Goal: Task Accomplishment & Management: Use online tool/utility

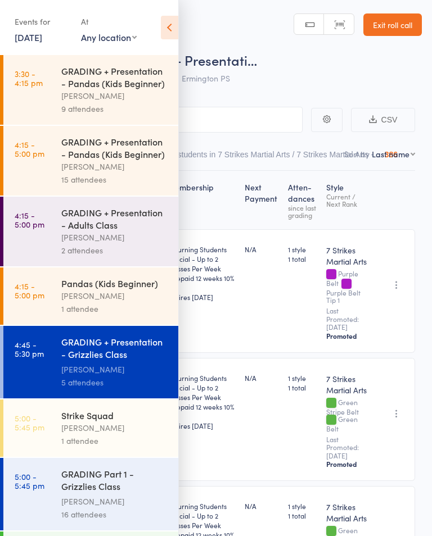
click at [162, 25] on icon at bounding box center [169, 28] width 17 height 24
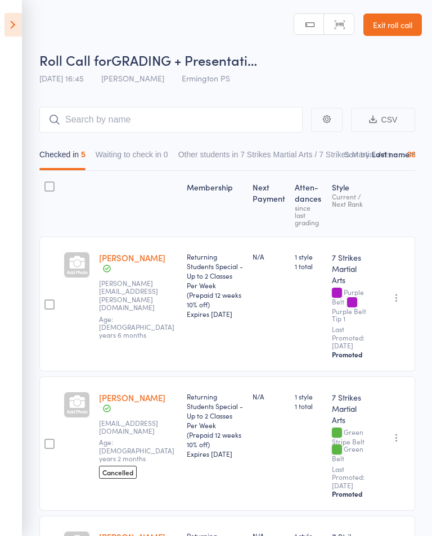
click at [8, 31] on icon at bounding box center [12, 25] width 17 height 24
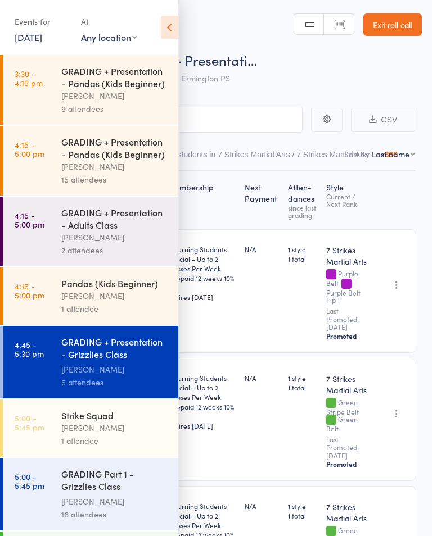
click at [134, 38] on select "Any location Glendenning PS Kings Langley PS Epping Heights PS Metella Road PS …" at bounding box center [109, 37] width 56 height 12
select select "5"
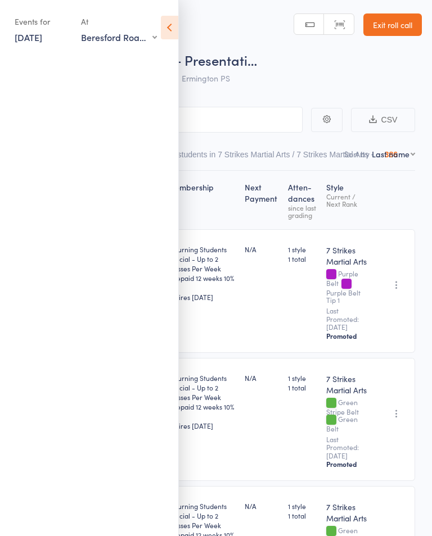
click at [172, 32] on icon at bounding box center [169, 28] width 17 height 24
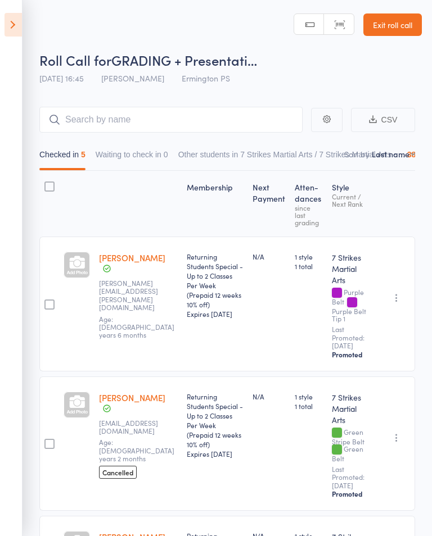
click at [16, 30] on icon at bounding box center [12, 25] width 17 height 24
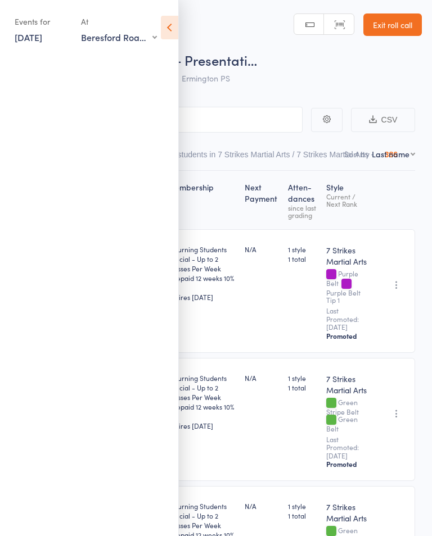
click at [26, 42] on link "26 Sep, 2025" at bounding box center [29, 37] width 28 height 12
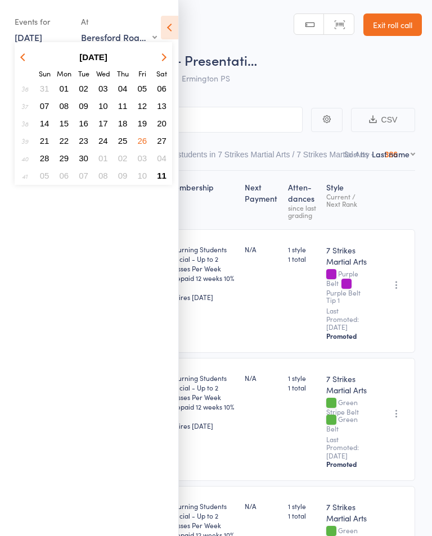
click at [159, 180] on span "11" at bounding box center [162, 176] width 10 height 10
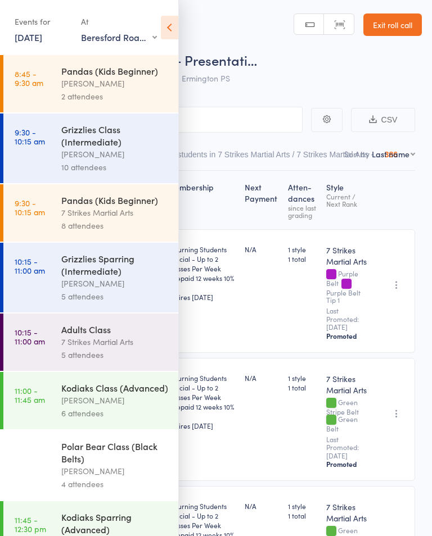
click at [146, 91] on div "2 attendees" at bounding box center [114, 96] width 107 height 13
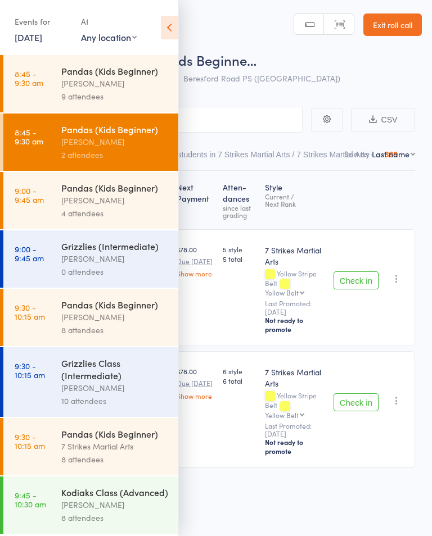
click at [175, 29] on icon at bounding box center [169, 28] width 17 height 24
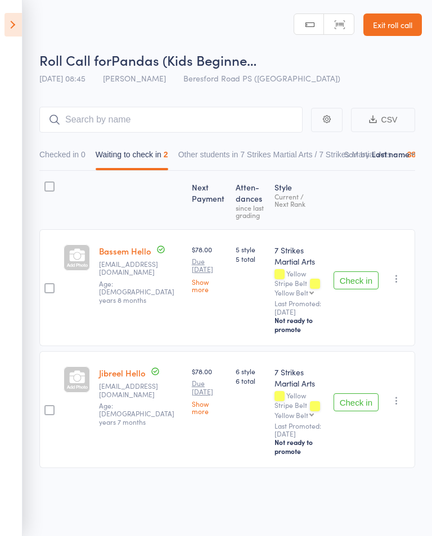
click at [366, 283] on button "Check in" at bounding box center [355, 281] width 45 height 18
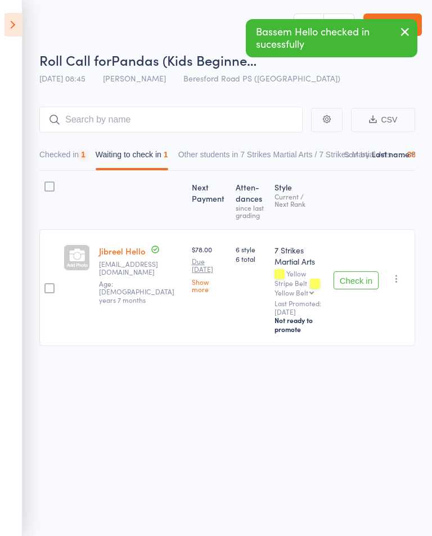
click at [360, 280] on button "Check in" at bounding box center [355, 281] width 45 height 18
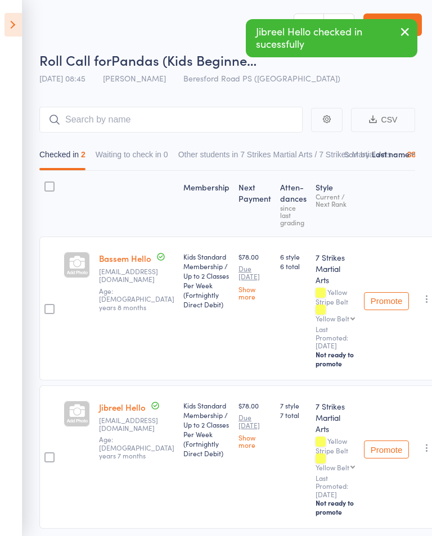
click at [7, 29] on icon at bounding box center [12, 25] width 17 height 24
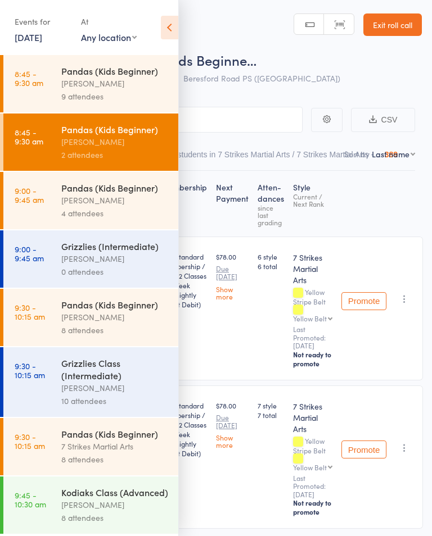
click at [170, 19] on icon at bounding box center [169, 28] width 17 height 24
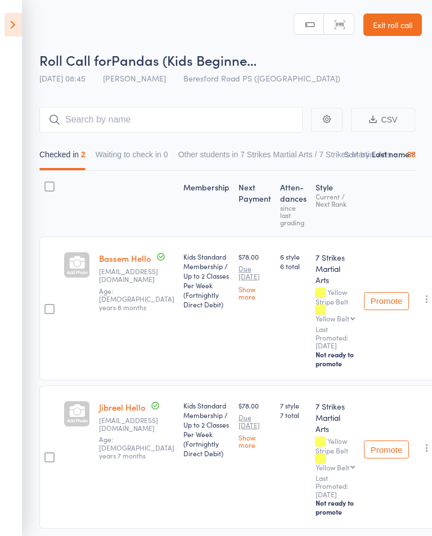
click at [396, 24] on link "Exit roll call" at bounding box center [392, 24] width 58 height 22
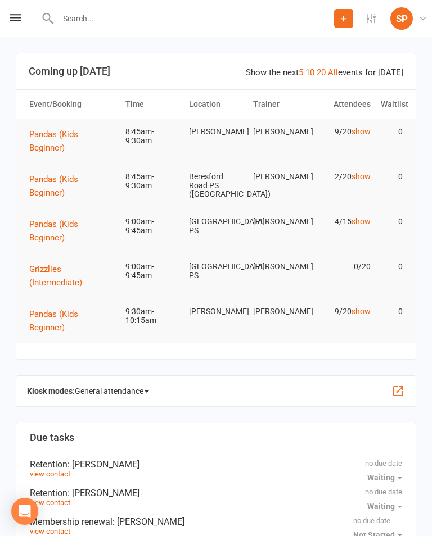
click at [20, 15] on icon at bounding box center [15, 17] width 11 height 7
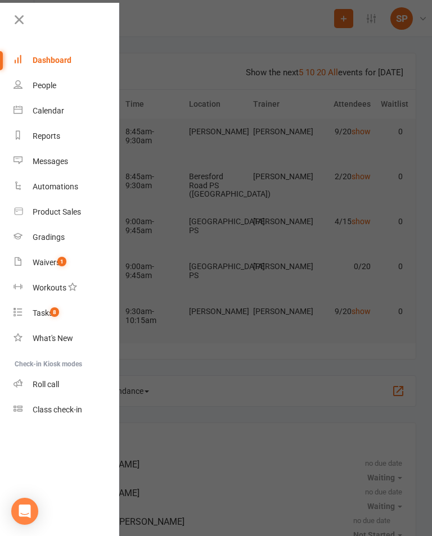
click at [63, 206] on link "Product Sales" at bounding box center [66, 212] width 106 height 25
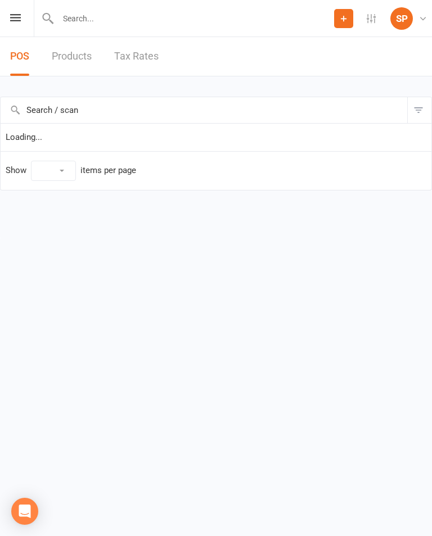
select select "10"
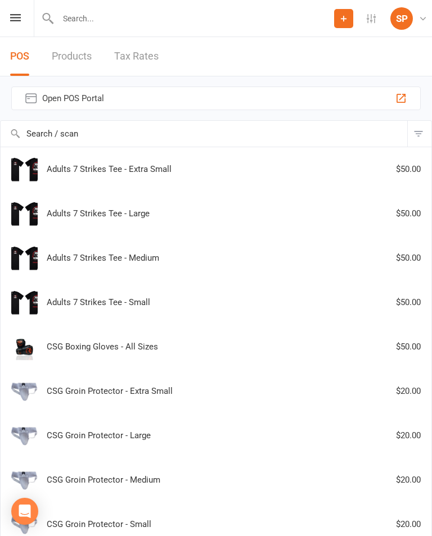
click at [16, 10] on div "Prospect Member Non-attending contact Task Add Settings Membership Plans Event …" at bounding box center [216, 18] width 432 height 37
click at [24, 13] on div "Prospect Member Non-attending contact Task Add Settings Membership Plans Event …" at bounding box center [216, 18] width 432 height 37
click at [16, 15] on icon at bounding box center [15, 17] width 11 height 7
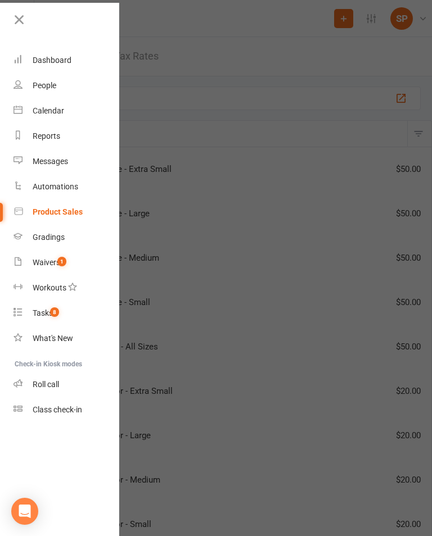
click at [49, 372] on link "Roll call" at bounding box center [66, 384] width 106 height 25
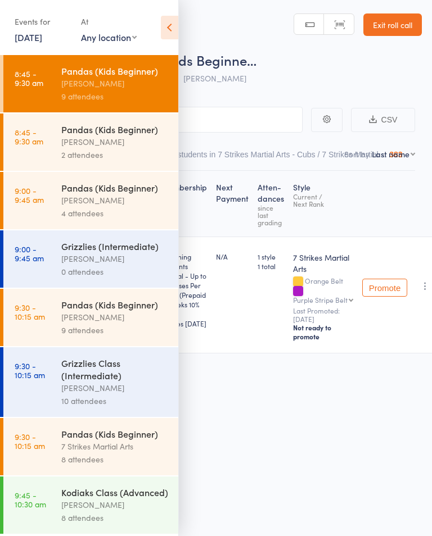
click at [105, 37] on select "Any location Glendenning PS Kings Langley PS Epping Heights PS Metella Road PS …" at bounding box center [109, 37] width 56 height 12
select select "5"
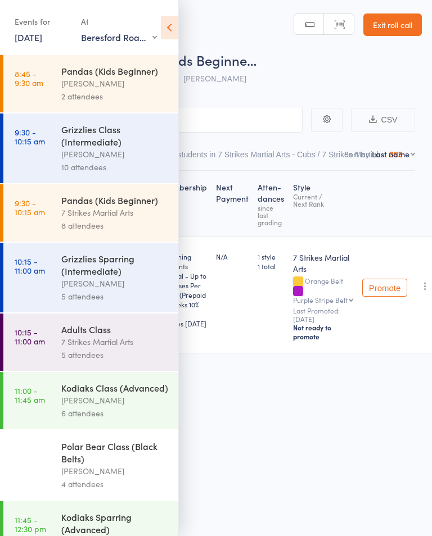
click at [105, 153] on div "[PERSON_NAME]" at bounding box center [114, 154] width 107 height 13
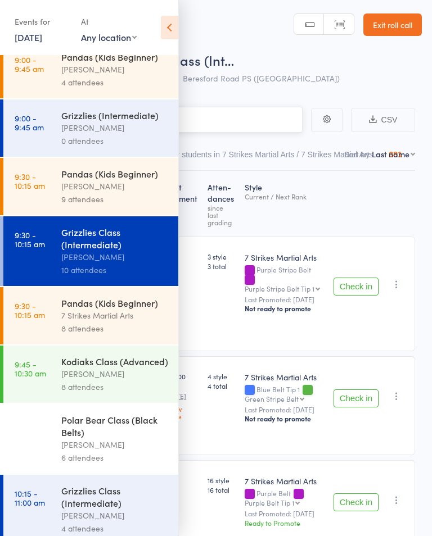
scroll to position [132, 0]
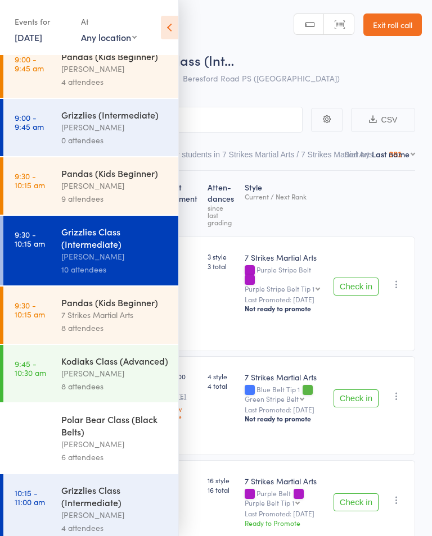
click at [105, 322] on div "7 Strikes Martial Arts" at bounding box center [114, 315] width 107 height 13
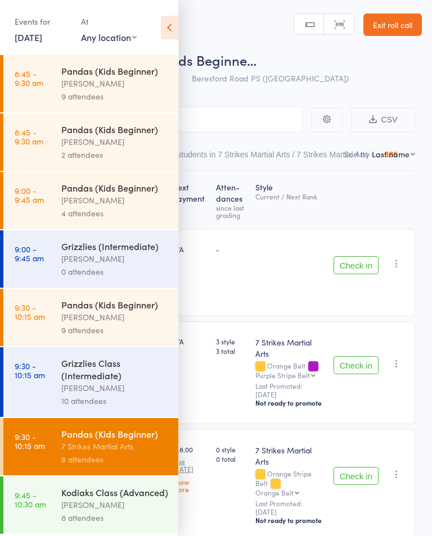
click at [168, 28] on icon at bounding box center [169, 28] width 17 height 24
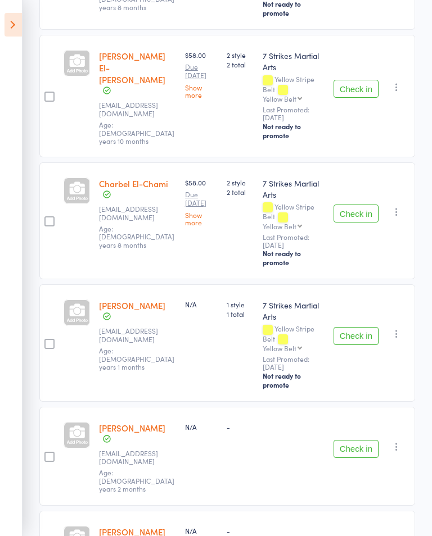
scroll to position [550, 0]
click at [147, 422] on link "[PERSON_NAME]" at bounding box center [132, 428] width 66 height 12
click at [120, 526] on link "[PERSON_NAME]" at bounding box center [132, 532] width 66 height 12
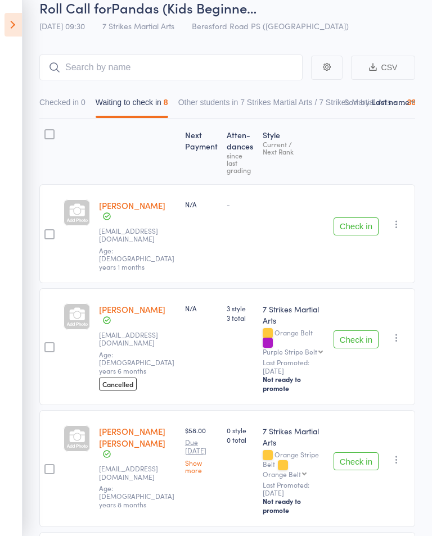
scroll to position [0, 0]
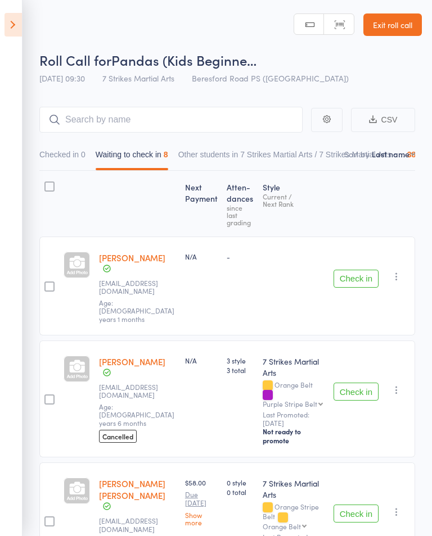
click at [394, 23] on link "Exit roll call" at bounding box center [392, 24] width 58 height 22
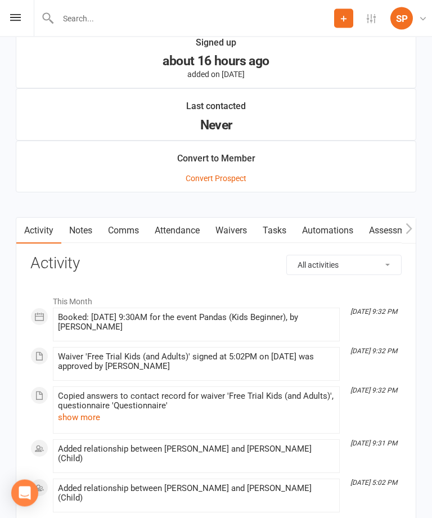
scroll to position [891, 0]
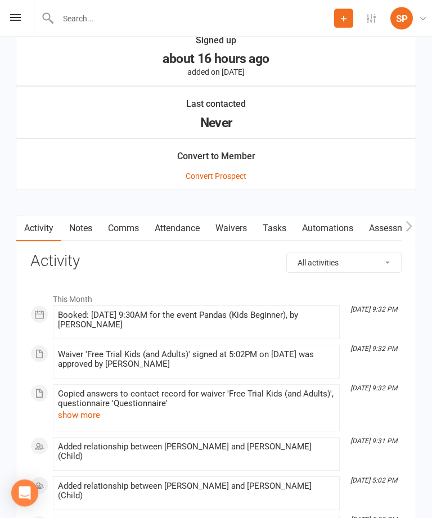
click at [241, 234] on link "Waivers" at bounding box center [230, 229] width 47 height 26
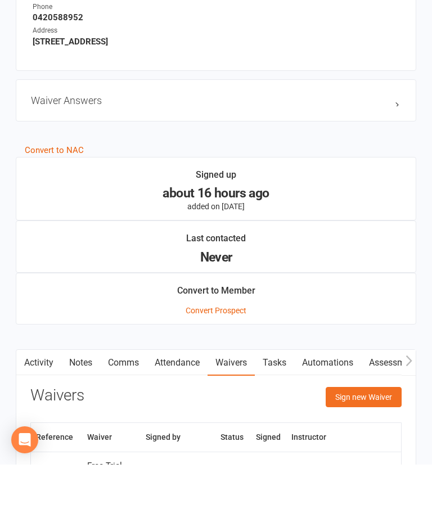
scroll to position [793, 0]
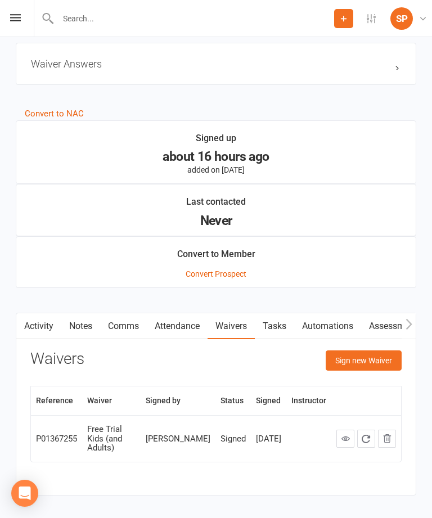
click at [347, 430] on link at bounding box center [345, 439] width 18 height 18
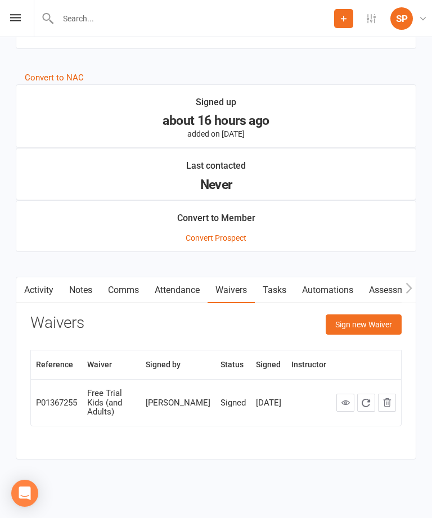
click at [26, 20] on div "Prospect Member Non-attending contact Task Add Settings Membership Plans Event …" at bounding box center [216, 18] width 432 height 37
click at [24, 11] on div "Prospect Member Non-attending contact Task Add Settings Membership Plans Event …" at bounding box center [216, 18] width 432 height 37
click at [23, 14] on div "Prospect Member Non-attending contact Task Add Settings Membership Plans Event …" at bounding box center [216, 18] width 432 height 37
click at [13, 12] on div "Prospect Member Non-attending contact Task Add Settings Membership Plans Event …" at bounding box center [216, 18] width 432 height 37
click at [20, 20] on icon at bounding box center [15, 17] width 11 height 7
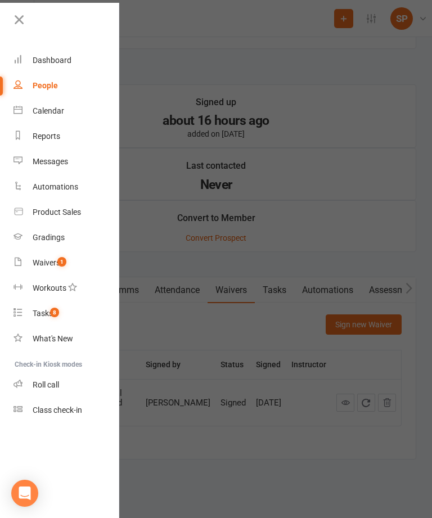
click at [67, 257] on link "Waivers 1" at bounding box center [66, 262] width 106 height 25
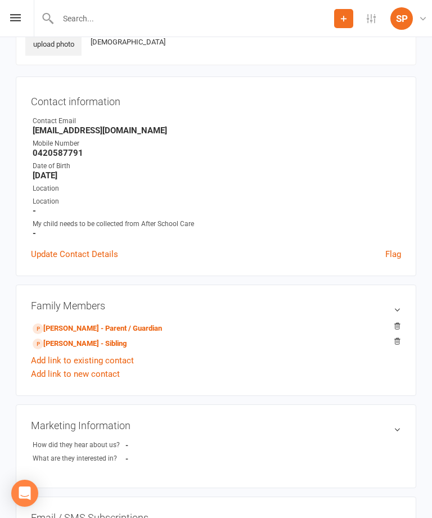
scroll to position [71, 0]
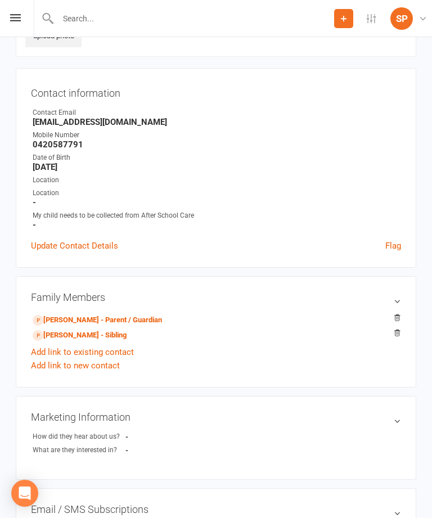
click at [111, 311] on li "Surendra Tandukar - Parent / Guardian" at bounding box center [216, 319] width 370 height 16
click at [153, 300] on h3 "Family Members" at bounding box center [216, 297] width 370 height 12
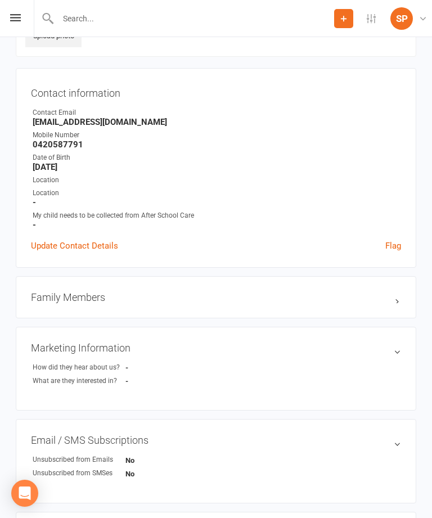
click at [162, 301] on h3 "Family Members" at bounding box center [216, 297] width 370 height 12
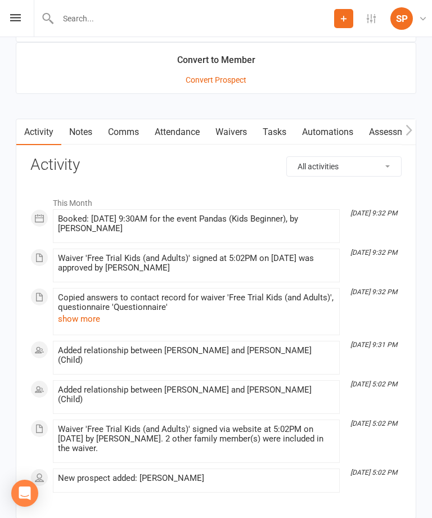
scroll to position [1011, 0]
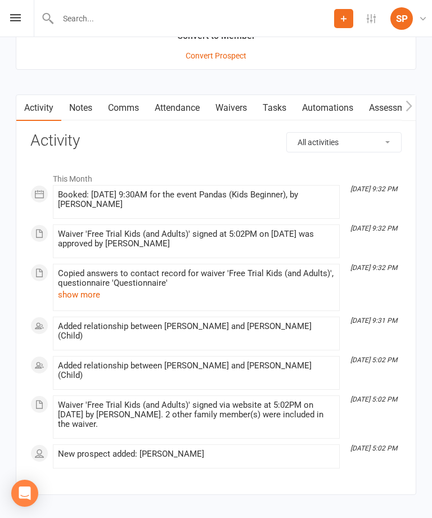
click at [236, 98] on link "Waivers" at bounding box center [230, 108] width 47 height 26
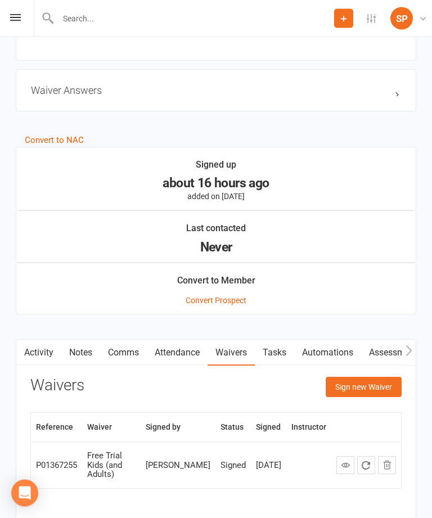
scroll to position [793, 0]
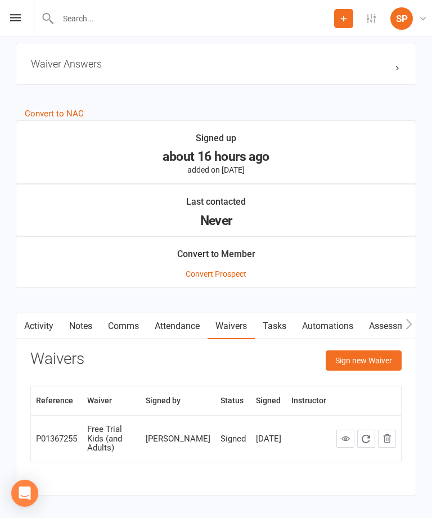
click at [366, 350] on button "Sign new Waiver" at bounding box center [364, 360] width 76 height 20
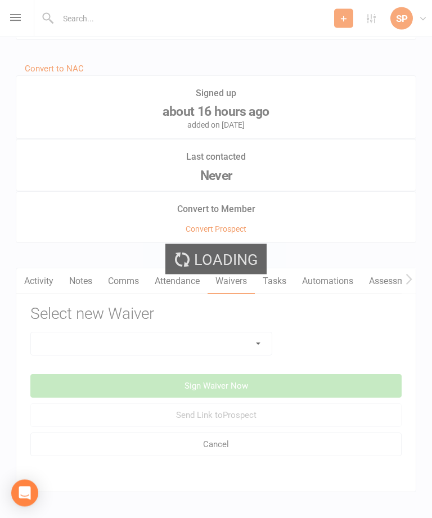
scroll to position [845, 0]
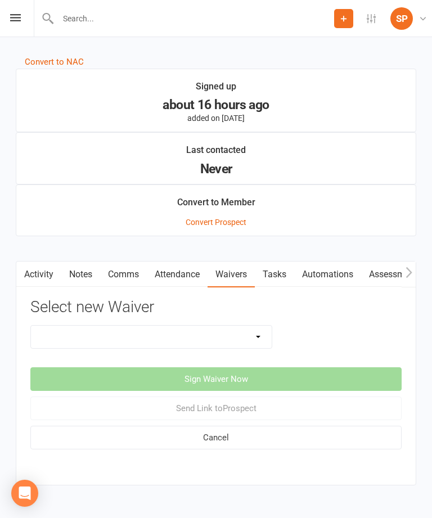
click at [251, 322] on div "Select new Waiver 18+ Student - No Membership/Payment Free Trial Adults Only Fr…" at bounding box center [215, 375] width 371 height 153
click at [260, 332] on select "18+ Student - No Membership/Payment Free Trial Adults Only Free Trial Kids (and…" at bounding box center [151, 337] width 241 height 22
select select "13891"
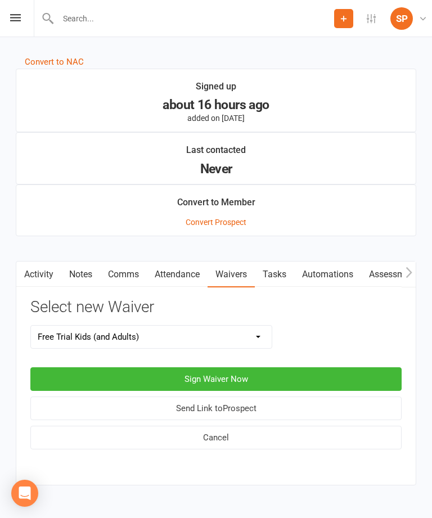
click at [222, 336] on select "18+ Student - No Membership/Payment Free Trial Adults Only Free Trial Kids (and…" at bounding box center [151, 337] width 241 height 22
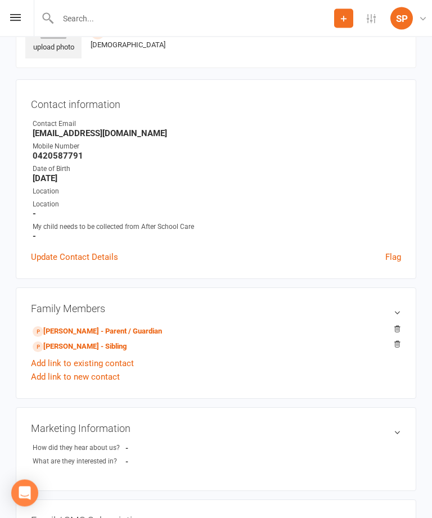
scroll to position [0, 0]
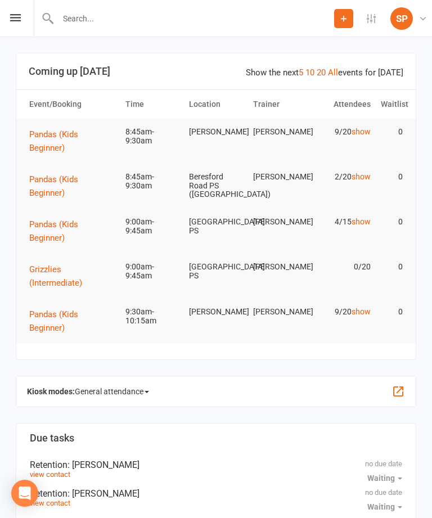
click at [17, 17] on icon at bounding box center [15, 17] width 11 height 7
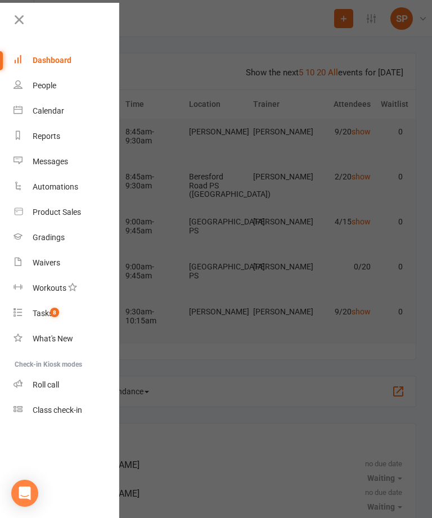
click at [43, 263] on div "Waivers" at bounding box center [47, 262] width 28 height 9
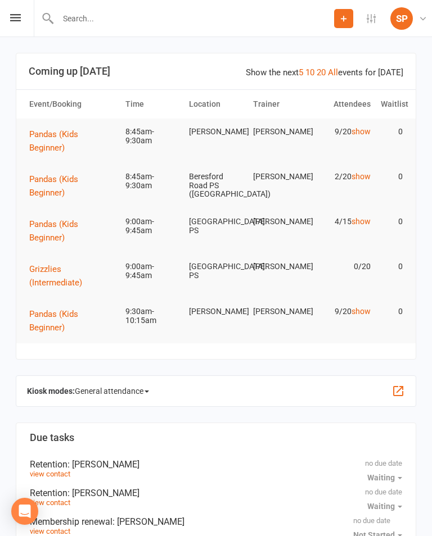
click at [13, 16] on icon at bounding box center [15, 17] width 11 height 7
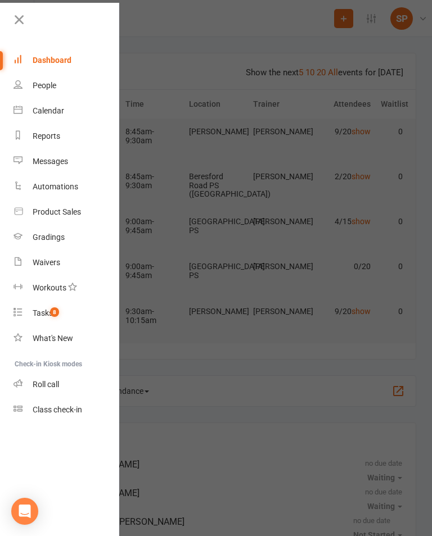
click at [55, 261] on div "Waivers" at bounding box center [47, 262] width 28 height 9
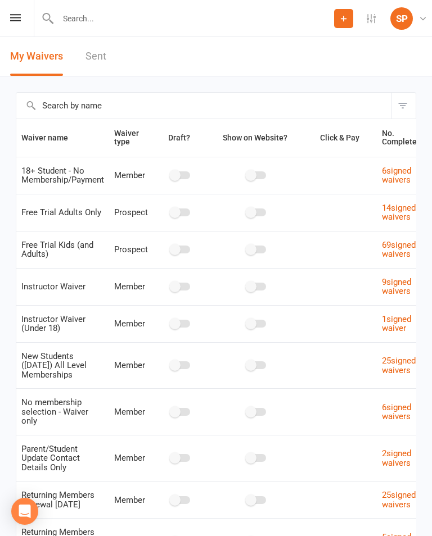
click at [123, 12] on input "text" at bounding box center [194, 19] width 279 height 16
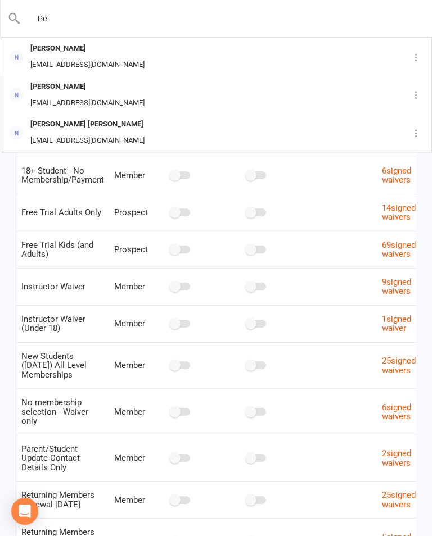
type input "P"
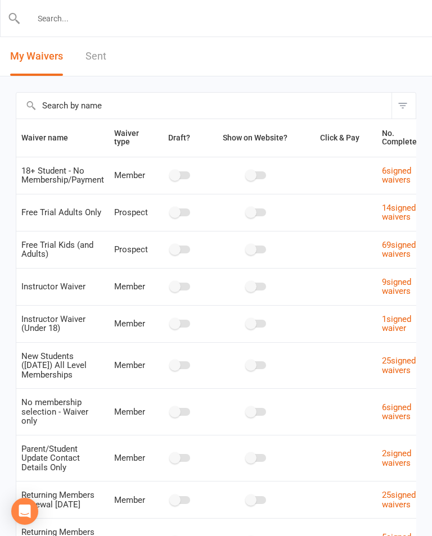
click at [217, 75] on div "My Waivers Sent" at bounding box center [216, 56] width 432 height 39
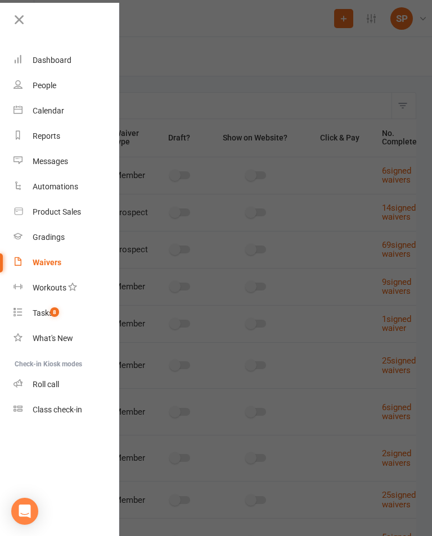
click at [57, 52] on link "Dashboard" at bounding box center [66, 60] width 106 height 25
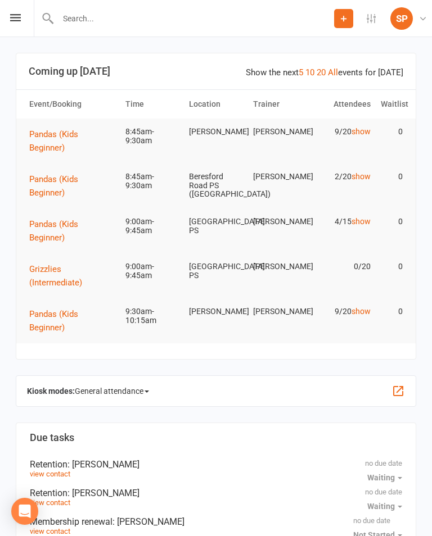
click at [17, 15] on icon at bounding box center [15, 17] width 11 height 7
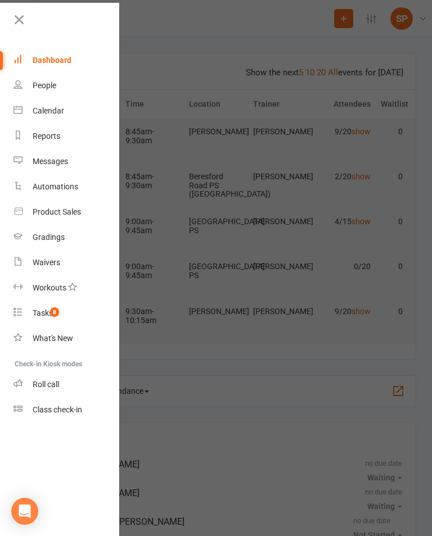
click at [37, 105] on link "Calendar" at bounding box center [66, 110] width 106 height 25
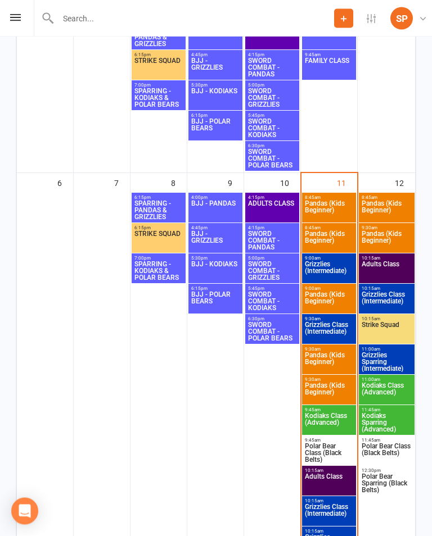
scroll to position [219, 0]
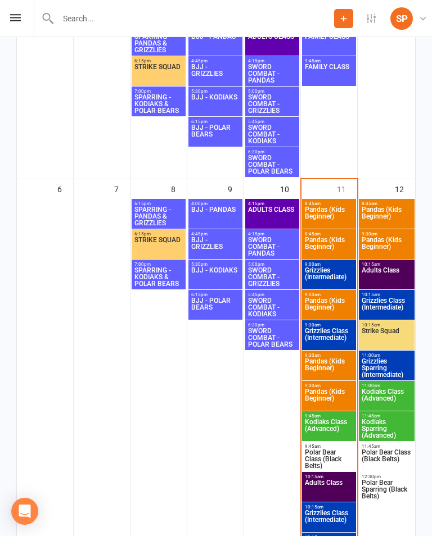
click at [11, 15] on icon at bounding box center [15, 17] width 11 height 7
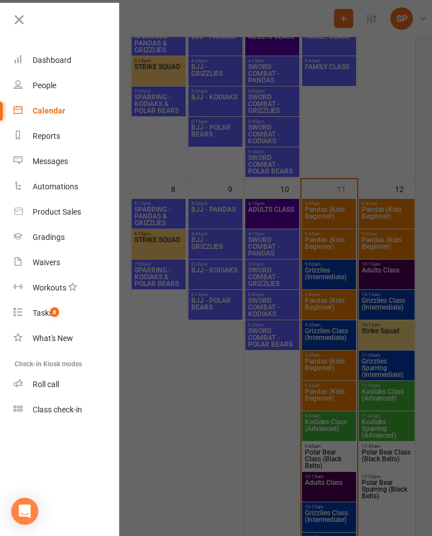
click at [43, 239] on div "Gradings" at bounding box center [49, 237] width 32 height 9
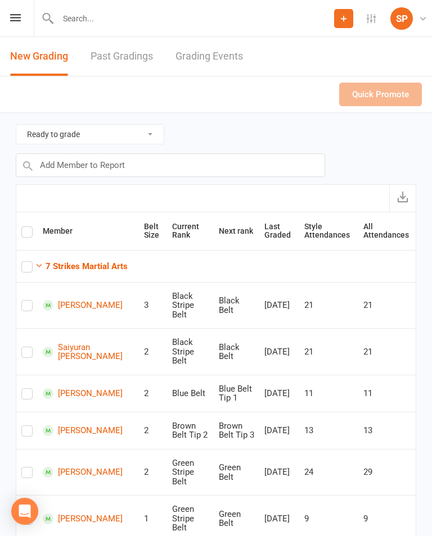
click at [20, 15] on icon at bounding box center [15, 17] width 11 height 7
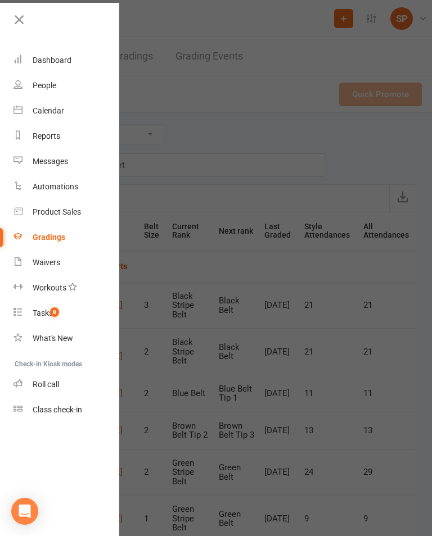
click at [30, 259] on link "Waivers" at bounding box center [66, 262] width 106 height 25
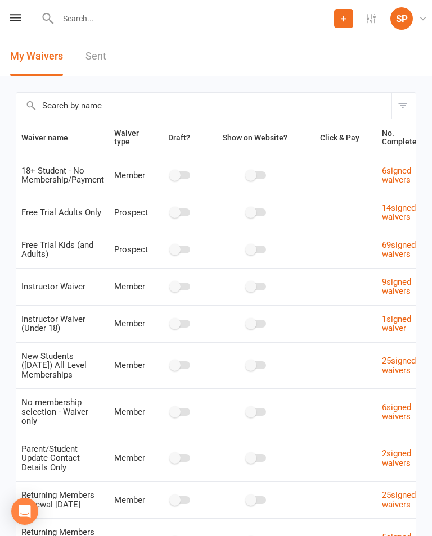
click at [17, 15] on icon at bounding box center [15, 17] width 11 height 7
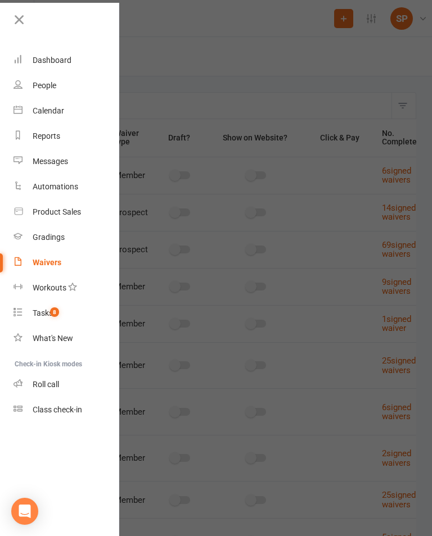
click at [34, 386] on div "Roll call" at bounding box center [46, 384] width 26 height 9
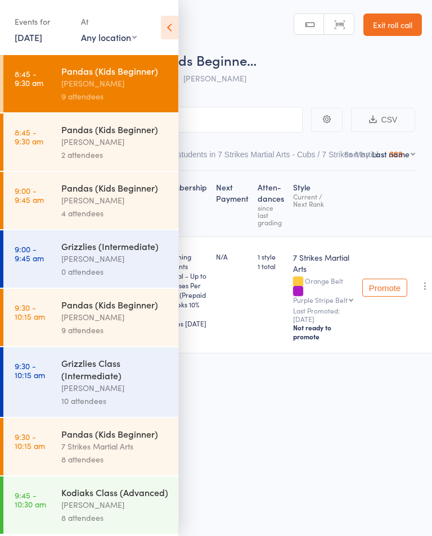
click at [171, 21] on icon at bounding box center [169, 28] width 17 height 24
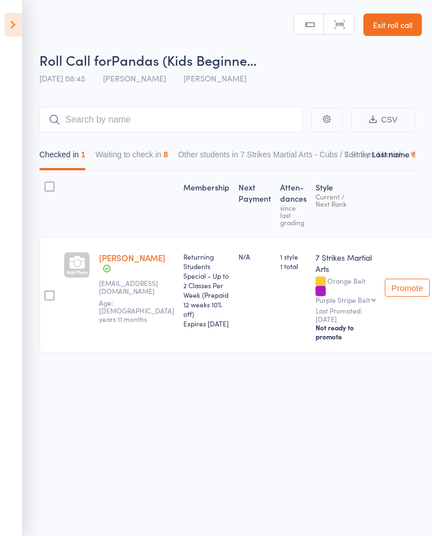
click at [17, 32] on icon at bounding box center [12, 25] width 17 height 24
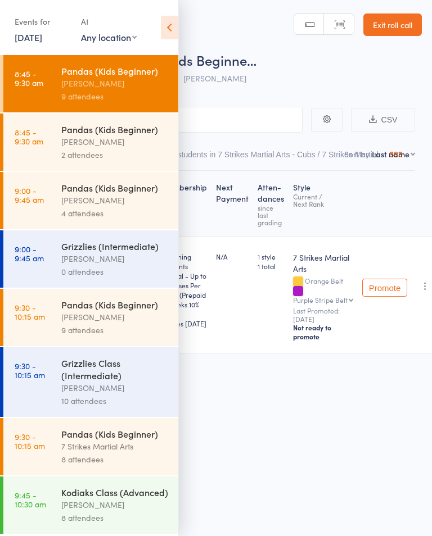
click at [106, 38] on select "Any location [GEOGRAPHIC_DATA][PERSON_NAME] [GEOGRAPHIC_DATA][PERSON_NAME] [GEO…" at bounding box center [109, 37] width 56 height 12
select select "5"
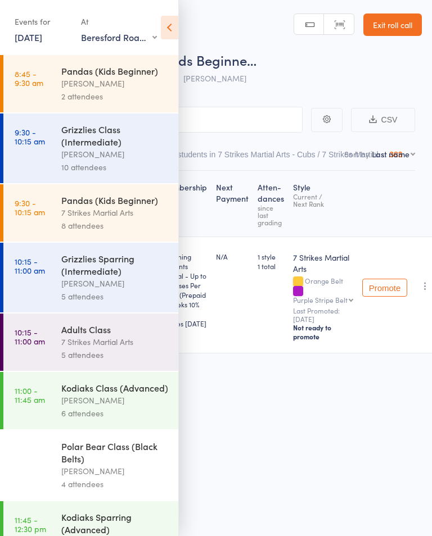
click at [37, 146] on time "9:30 - 10:15 am" at bounding box center [30, 137] width 30 height 18
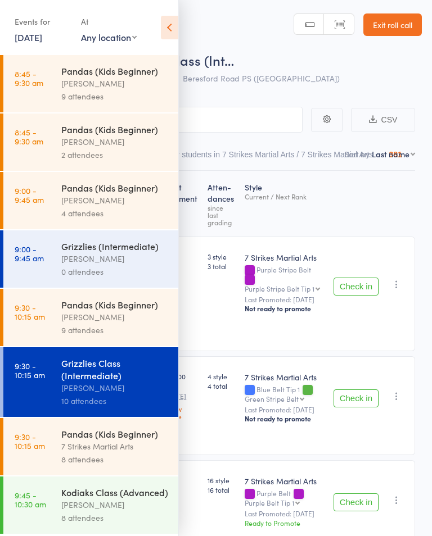
click at [170, 27] on icon at bounding box center [169, 28] width 17 height 24
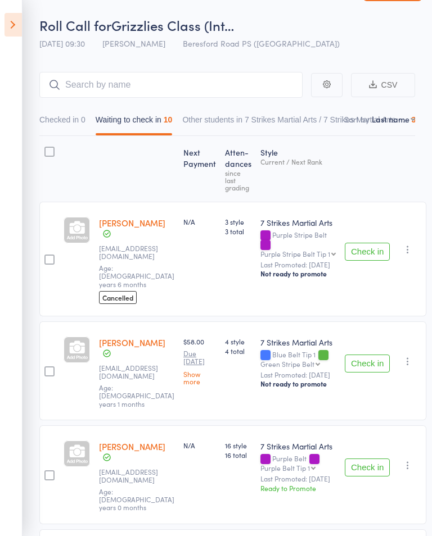
scroll to position [34, 0]
click at [17, 21] on icon at bounding box center [12, 25] width 17 height 24
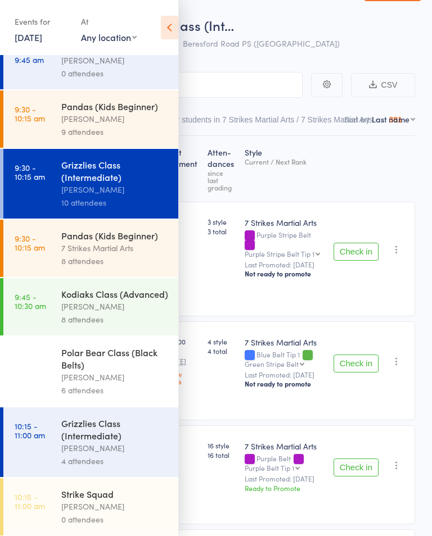
scroll to position [209, 0]
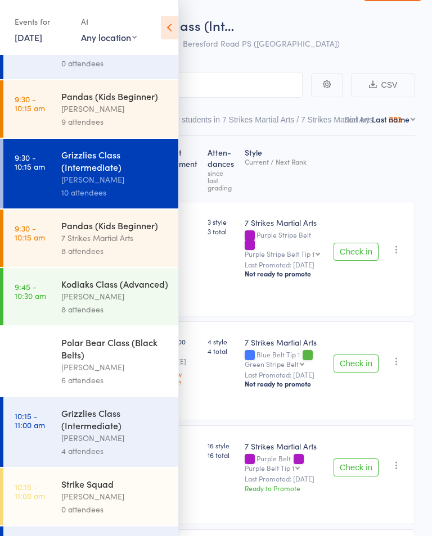
click at [30, 239] on time "9:30 - 10:15 am" at bounding box center [30, 233] width 30 height 18
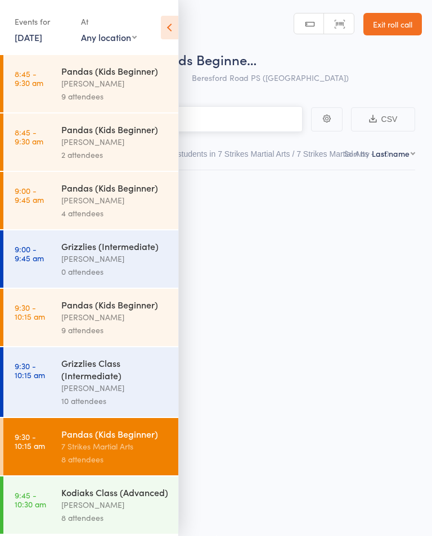
scroll to position [8, 0]
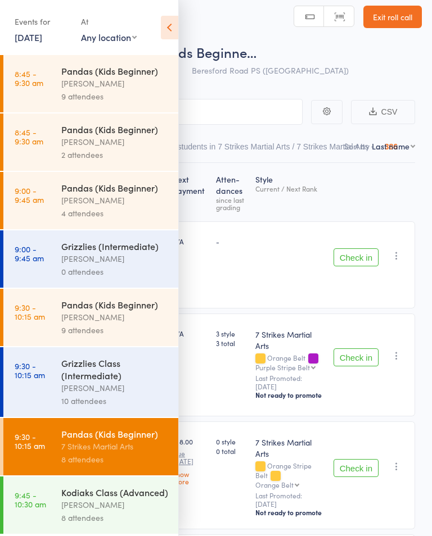
click at [166, 26] on icon at bounding box center [169, 28] width 17 height 24
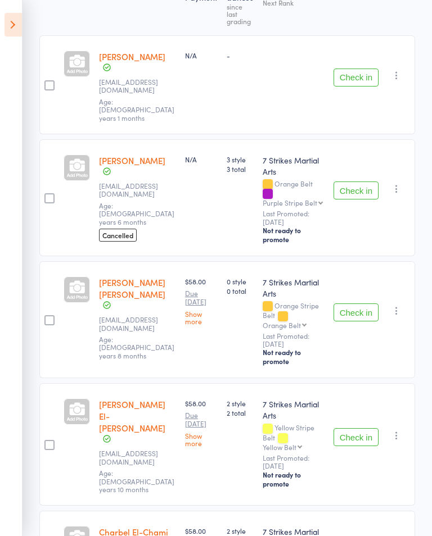
scroll to position [190, 0]
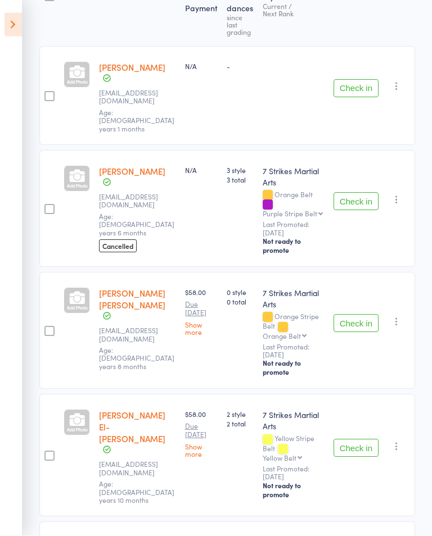
click at [13, 6] on aside "Events for [DATE] [DATE] [DATE] Sun Mon Tue Wed Thu Fri Sat 40 28 29 30 01 02 0…" at bounding box center [11, 268] width 22 height 536
click at [15, 13] on icon at bounding box center [12, 25] width 17 height 24
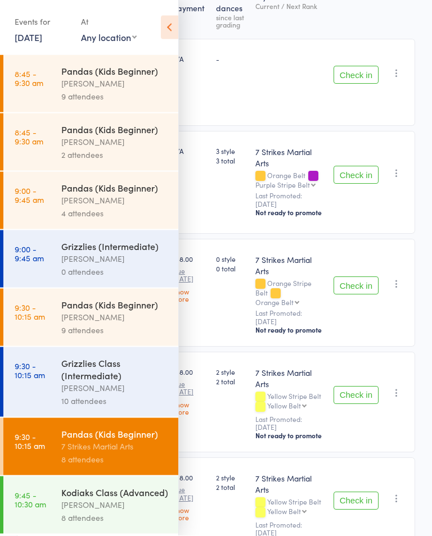
scroll to position [191, 0]
click at [126, 35] on select "Any location [GEOGRAPHIC_DATA][PERSON_NAME] [GEOGRAPHIC_DATA][PERSON_NAME] [GEO…" at bounding box center [109, 37] width 56 height 12
select select "5"
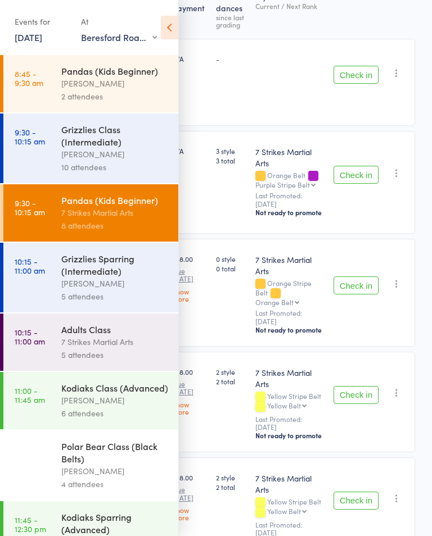
click at [101, 136] on div "Grizzlies Class (Intermediate)" at bounding box center [114, 135] width 107 height 25
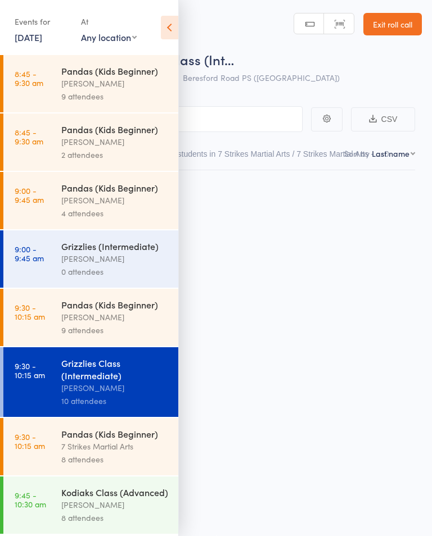
scroll to position [8, 0]
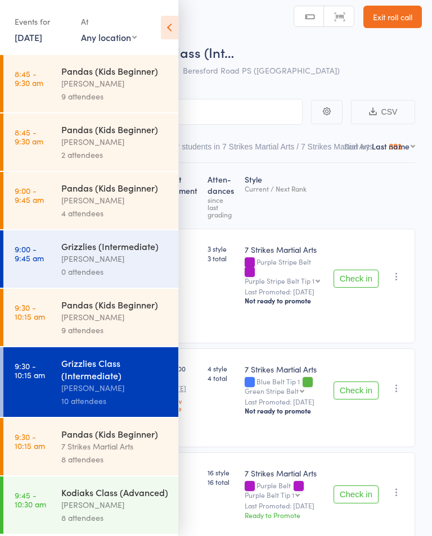
click at [171, 33] on icon at bounding box center [169, 28] width 17 height 24
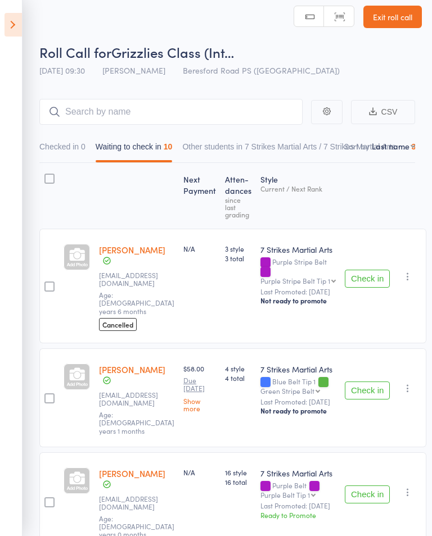
click at [9, 15] on icon at bounding box center [12, 25] width 17 height 24
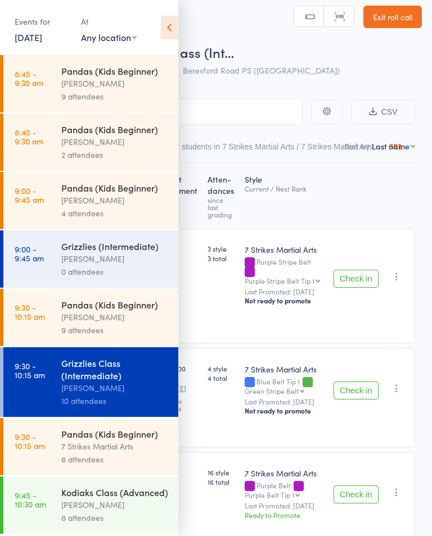
click at [118, 440] on div "Pandas (Kids Beginner)" at bounding box center [114, 434] width 107 height 12
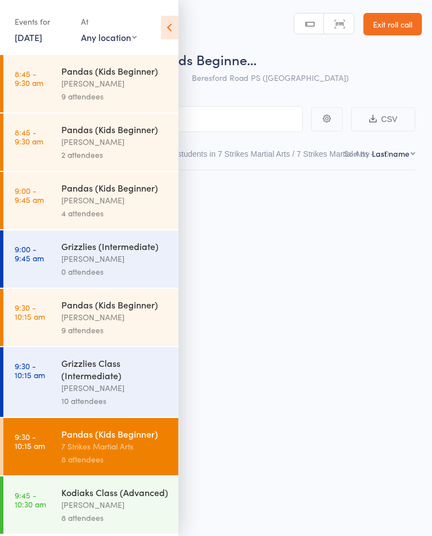
click at [109, 440] on div "Pandas (Kids Beginner)" at bounding box center [114, 434] width 107 height 12
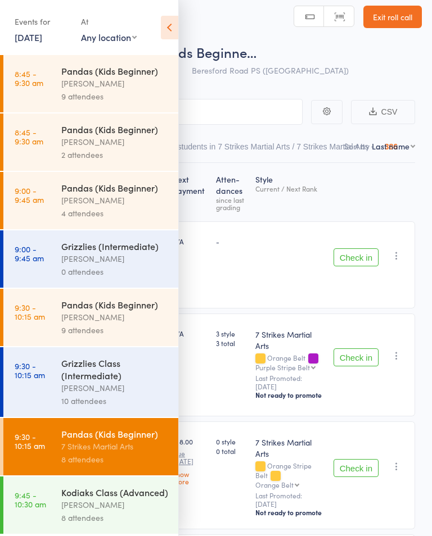
click at [177, 23] on icon at bounding box center [169, 28] width 17 height 24
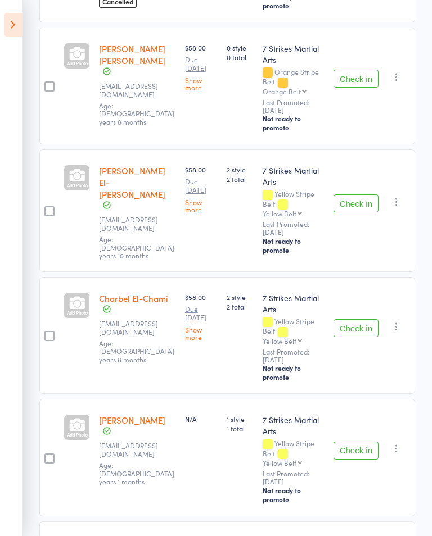
scroll to position [431, 0]
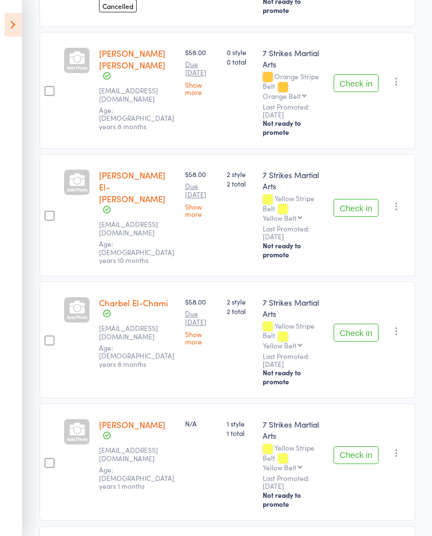
click at [9, 26] on icon at bounding box center [12, 25] width 17 height 24
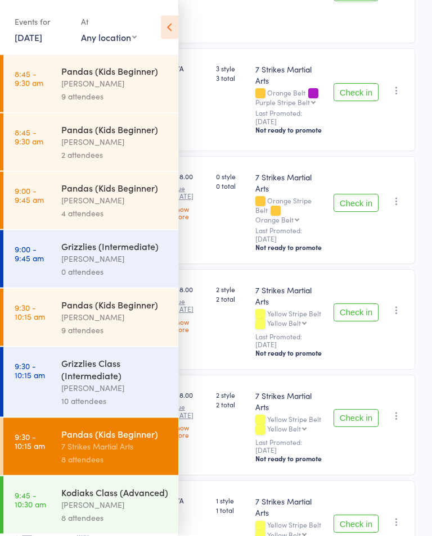
scroll to position [274, 0]
click at [173, 17] on icon at bounding box center [169, 28] width 17 height 24
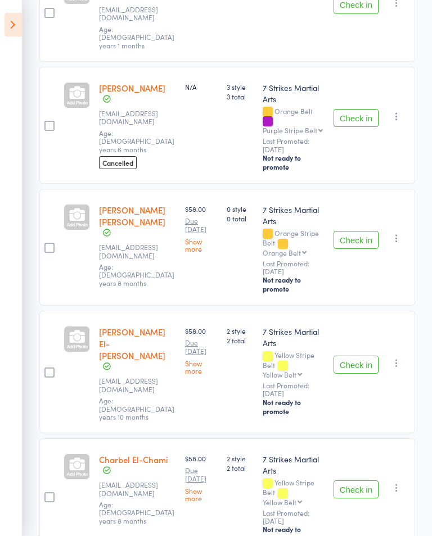
click at [19, 27] on icon at bounding box center [12, 25] width 17 height 24
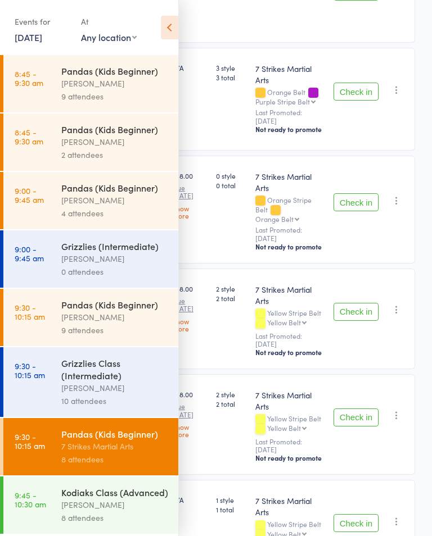
click at [107, 382] on div "Grizzlies Class (Intermediate)" at bounding box center [114, 369] width 107 height 25
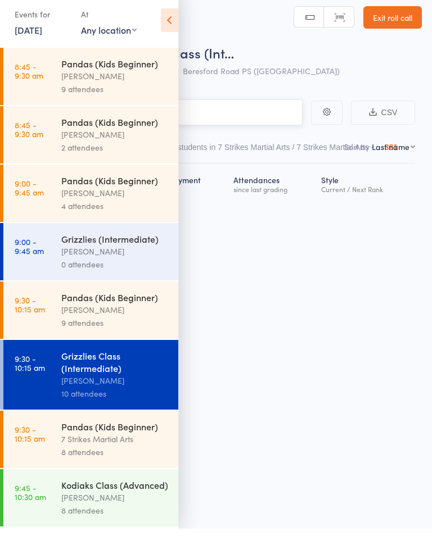
scroll to position [8, 0]
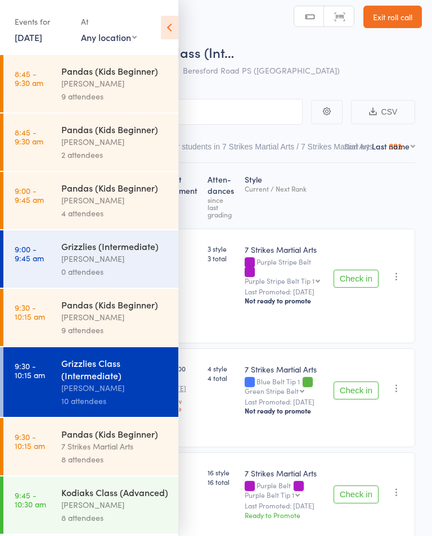
click at [177, 20] on icon at bounding box center [169, 28] width 17 height 24
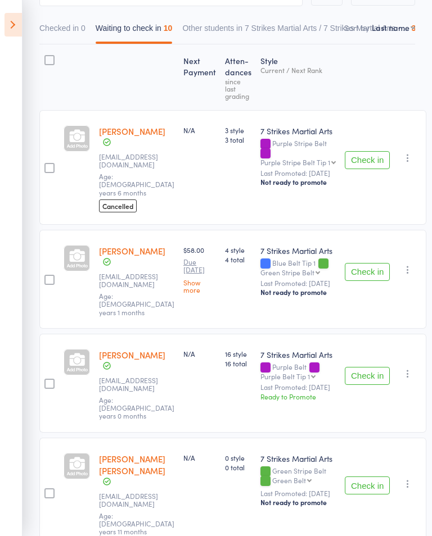
scroll to position [126, 0]
click at [6, 20] on icon at bounding box center [12, 25] width 17 height 24
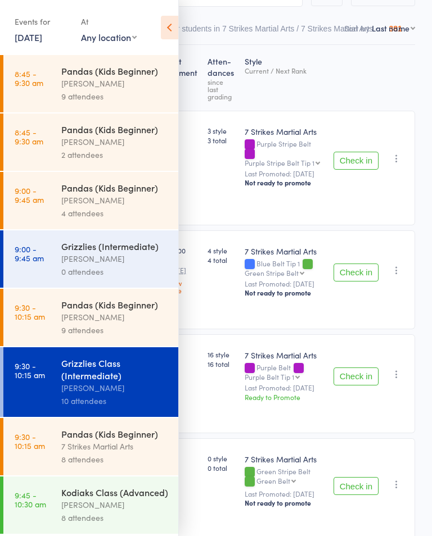
click at [109, 440] on div "Pandas (Kids Beginner)" at bounding box center [114, 434] width 107 height 12
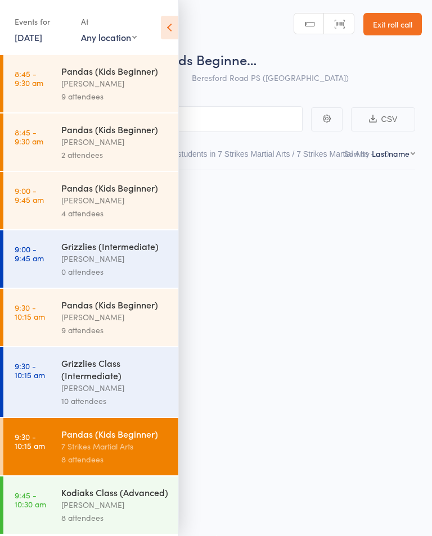
scroll to position [8, 0]
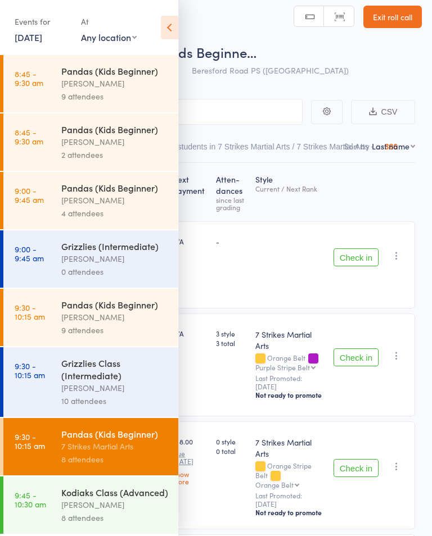
click at [168, 25] on icon at bounding box center [169, 28] width 17 height 24
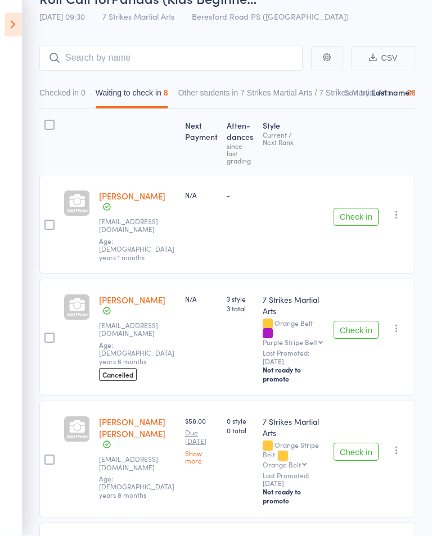
scroll to position [62, 0]
click at [6, 21] on icon at bounding box center [12, 25] width 17 height 24
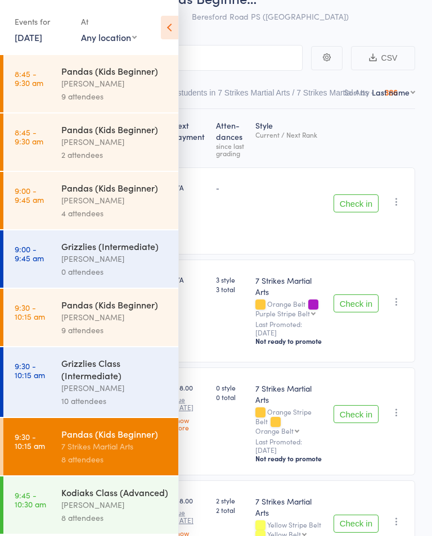
click at [123, 378] on div "Grizzlies Class (Intermediate)" at bounding box center [114, 369] width 107 height 25
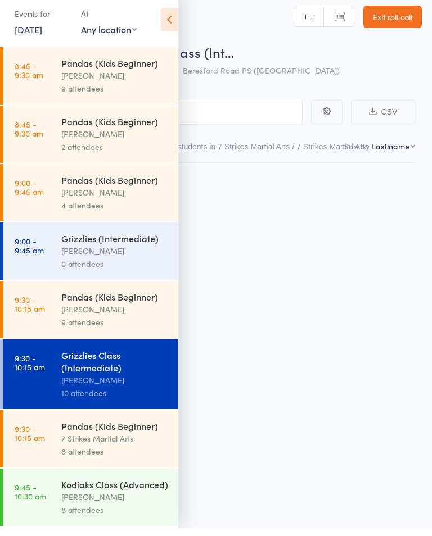
scroll to position [8, 0]
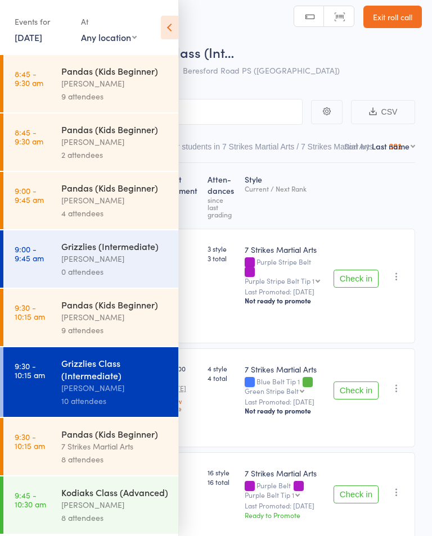
click at [169, 19] on icon at bounding box center [169, 28] width 17 height 24
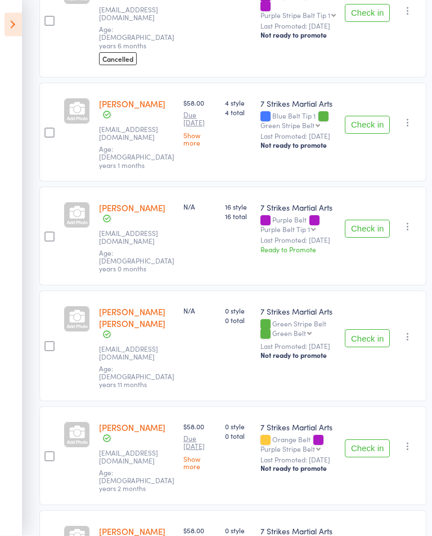
scroll to position [274, 0]
click at [363, 440] on button "Check in" at bounding box center [367, 449] width 45 height 18
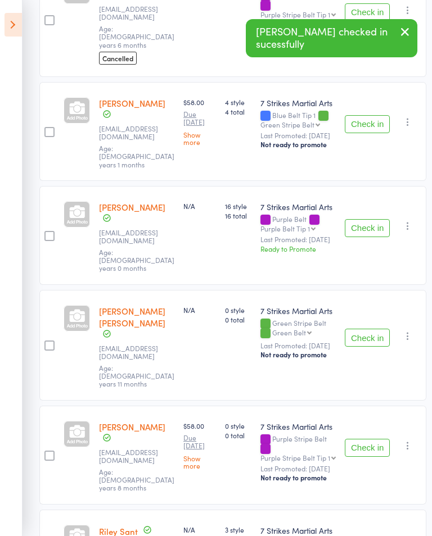
click at [360, 439] on button "Check in" at bounding box center [367, 448] width 45 height 18
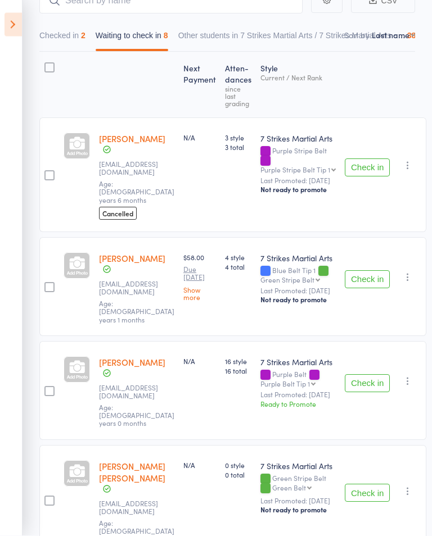
scroll to position [115, 0]
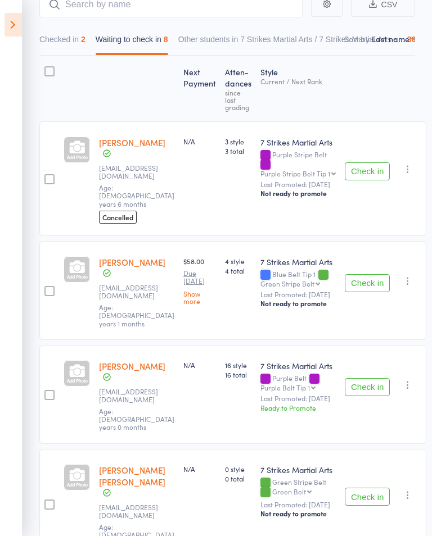
click at [365, 274] on button "Check in" at bounding box center [367, 283] width 45 height 18
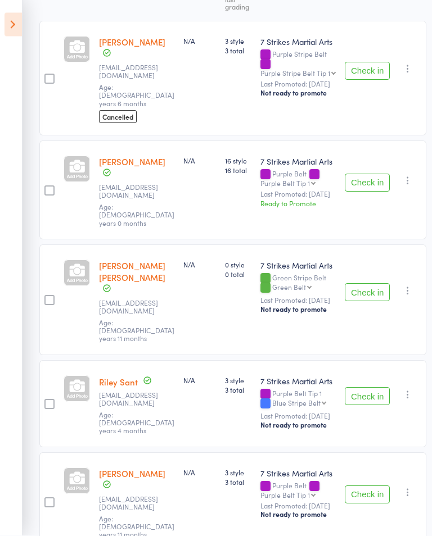
scroll to position [216, 0]
click at [372, 387] on button "Check in" at bounding box center [367, 396] width 45 height 18
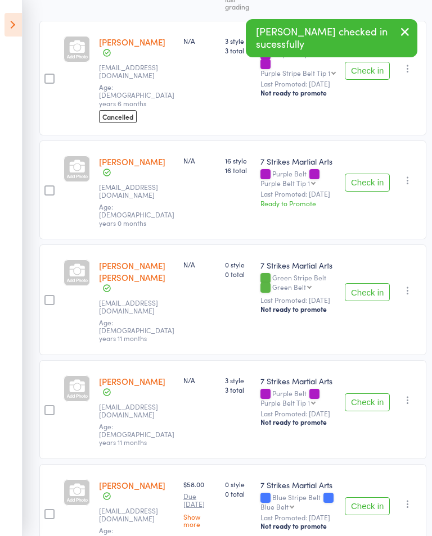
click at [355, 394] on button "Check in" at bounding box center [367, 403] width 45 height 18
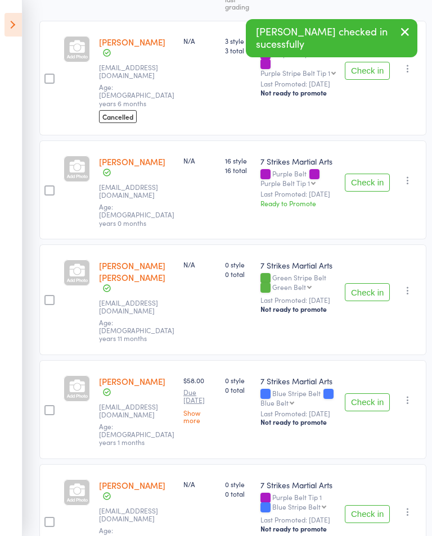
scroll to position [208, 0]
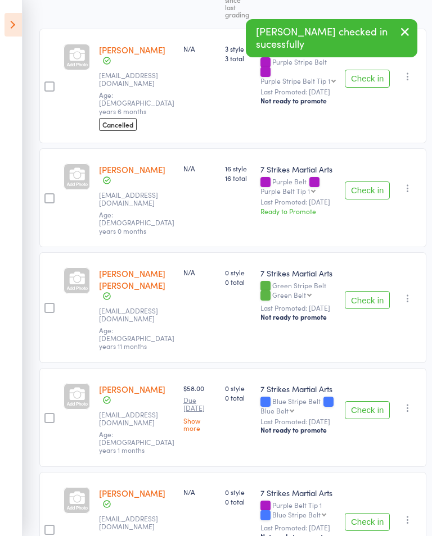
click at [6, 27] on icon at bounding box center [12, 25] width 17 height 24
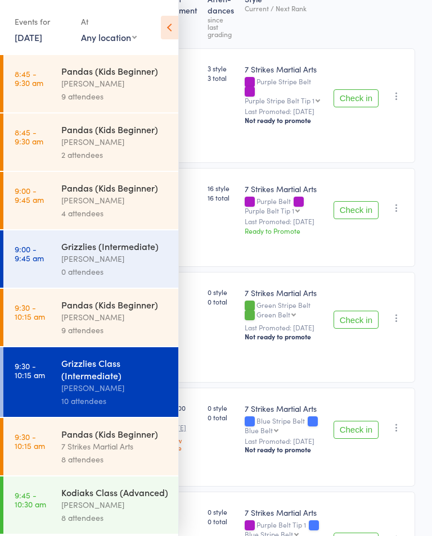
click at [104, 440] on div "Pandas (Kids Beginner)" at bounding box center [114, 434] width 107 height 12
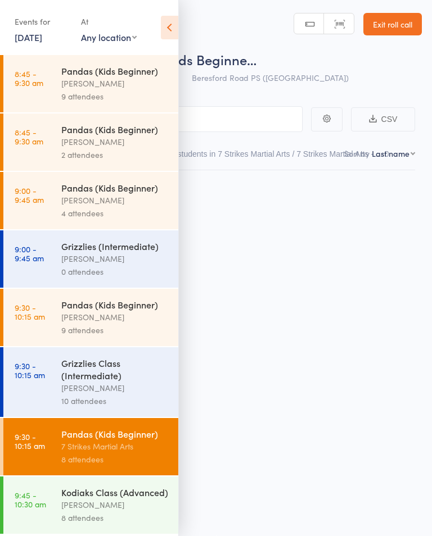
scroll to position [8, 0]
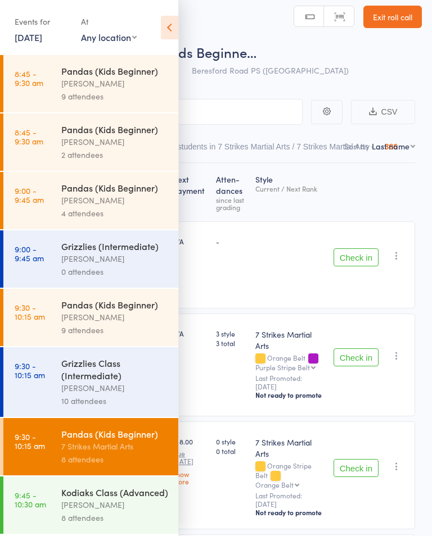
click at [166, 16] on icon at bounding box center [169, 28] width 17 height 24
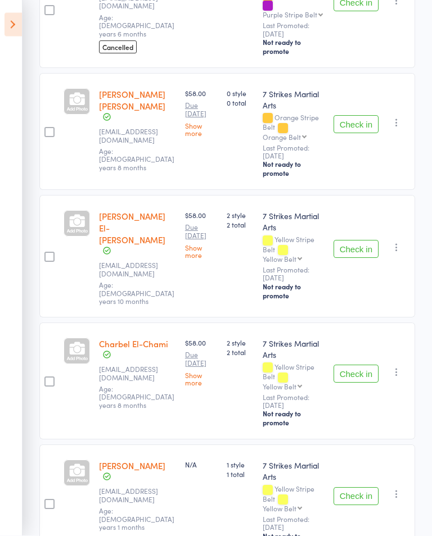
scroll to position [396, 0]
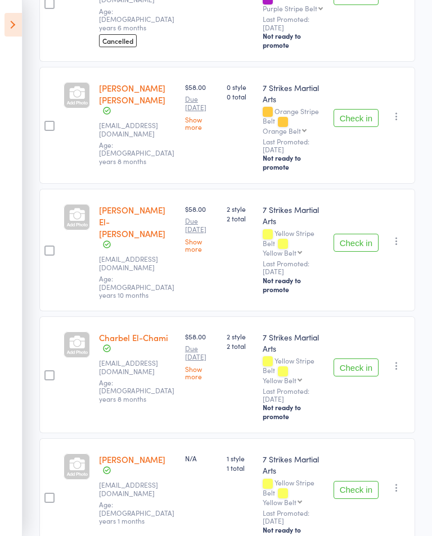
click at [360, 481] on button "Check in" at bounding box center [355, 490] width 45 height 18
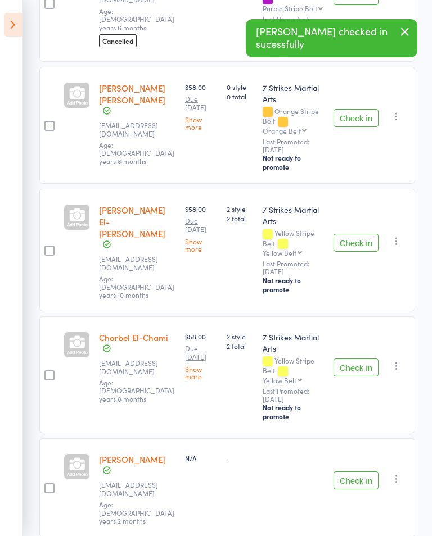
click at [15, 16] on icon at bounding box center [12, 25] width 17 height 24
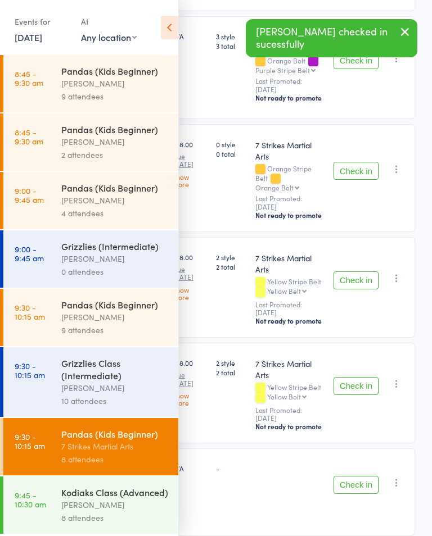
click at [81, 377] on div "Grizzlies Class (Intermediate)" at bounding box center [114, 369] width 107 height 25
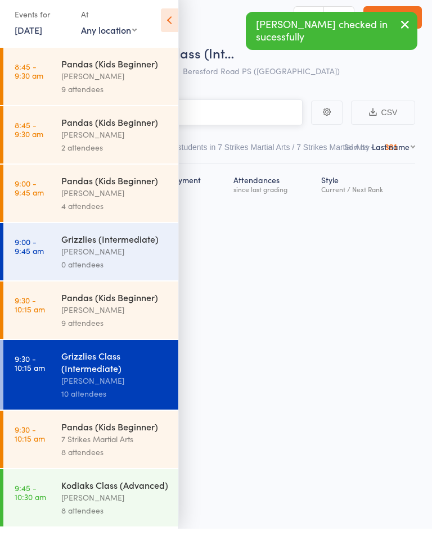
scroll to position [8, 0]
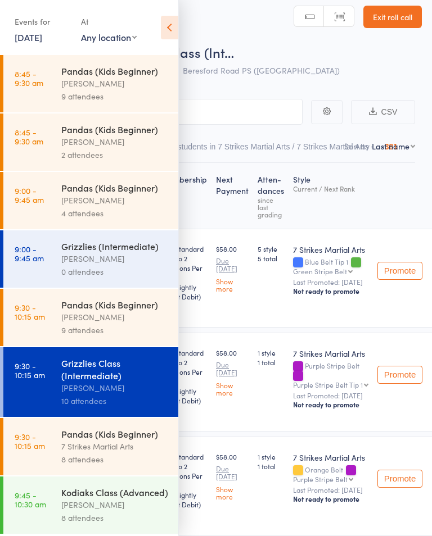
click at [173, 20] on icon at bounding box center [169, 28] width 17 height 24
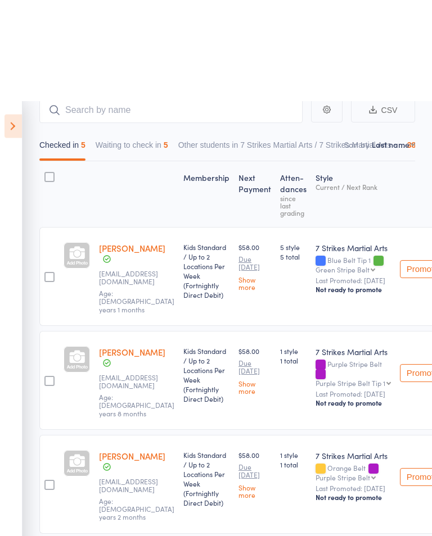
scroll to position [0, 0]
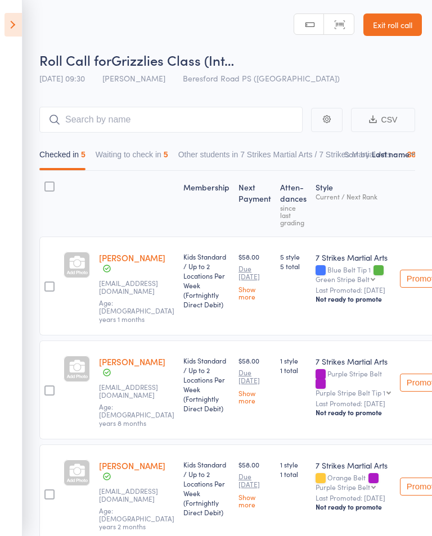
click at [142, 150] on button "Waiting to check in 5" at bounding box center [132, 157] width 73 height 26
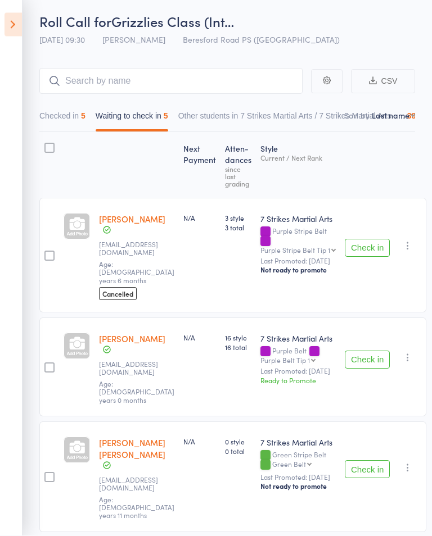
click at [58, 110] on button "Checked in 5" at bounding box center [62, 119] width 46 height 26
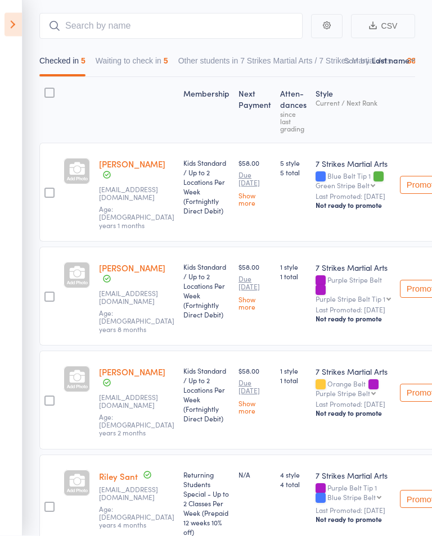
click at [143, 57] on button "Waiting to check in 5" at bounding box center [132, 64] width 73 height 26
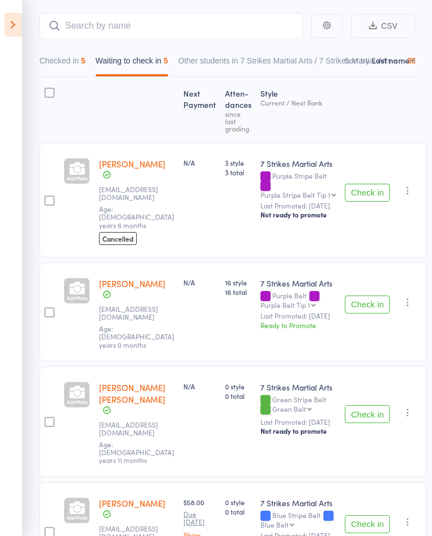
click at [64, 74] on button "Checked in 5" at bounding box center [62, 64] width 46 height 26
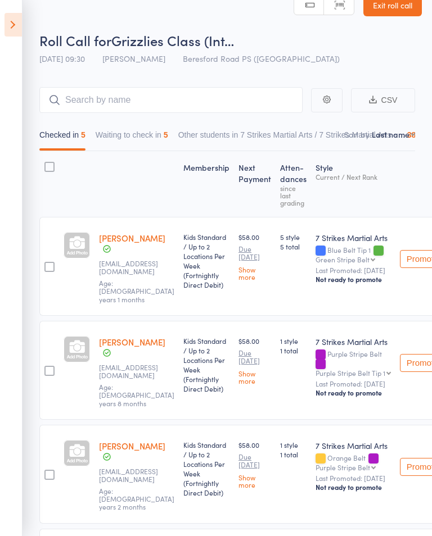
scroll to position [0, 0]
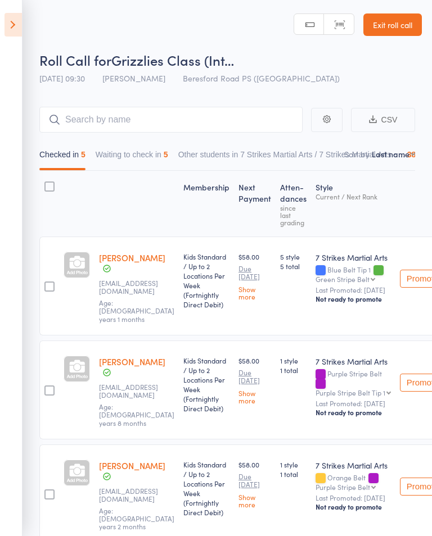
click at [138, 152] on button "Waiting to check in 5" at bounding box center [132, 157] width 73 height 26
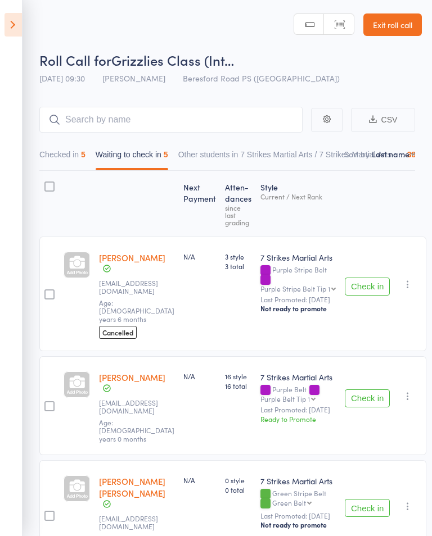
click at [7, 19] on icon at bounding box center [12, 25] width 17 height 24
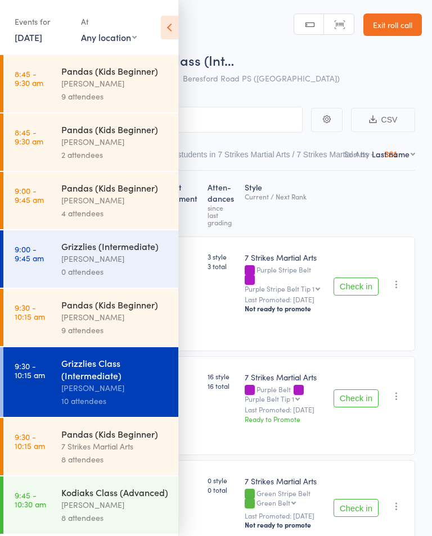
click at [44, 319] on time "9:30 - 10:15 am" at bounding box center [30, 312] width 30 height 18
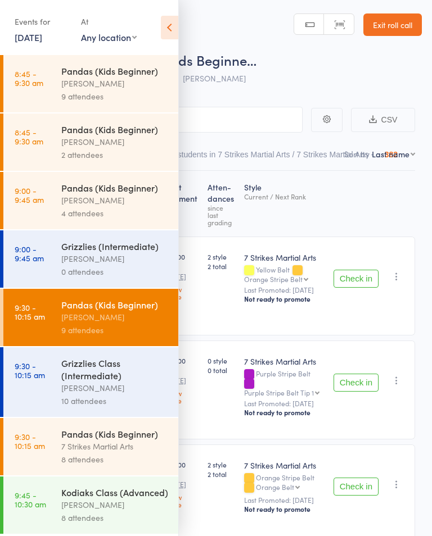
click at [65, 453] on div "7 Strikes Martial Arts" at bounding box center [114, 446] width 107 height 13
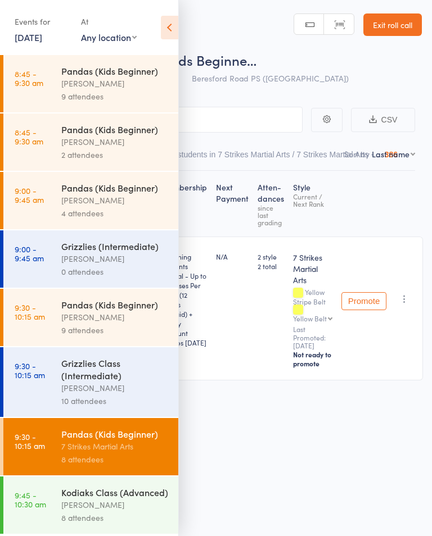
click at [169, 23] on icon at bounding box center [169, 28] width 17 height 24
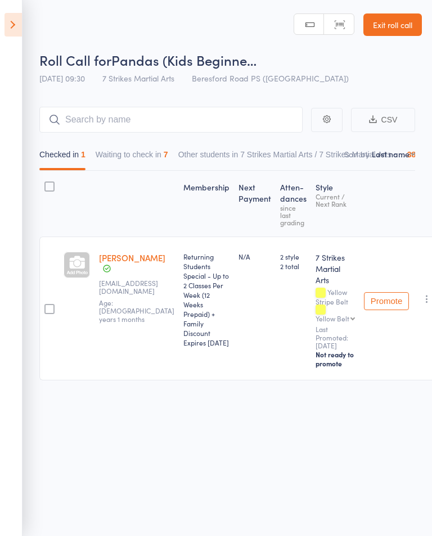
click at [157, 145] on button "Waiting to check in 7" at bounding box center [132, 157] width 73 height 26
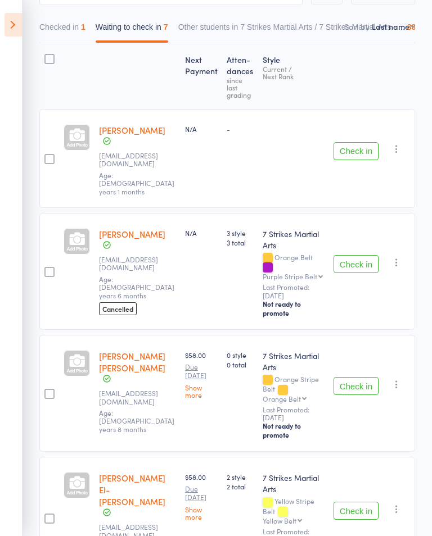
scroll to position [126, 0]
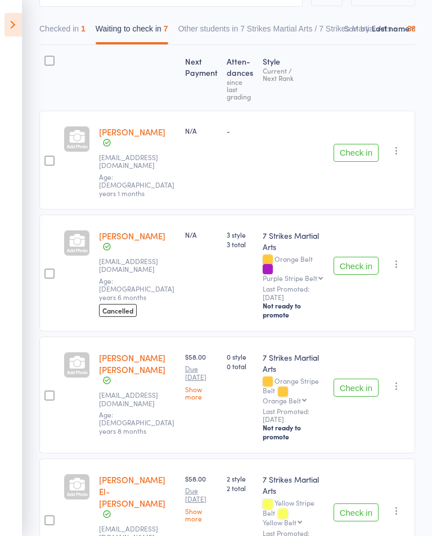
click at [8, 26] on icon at bounding box center [12, 25] width 17 height 24
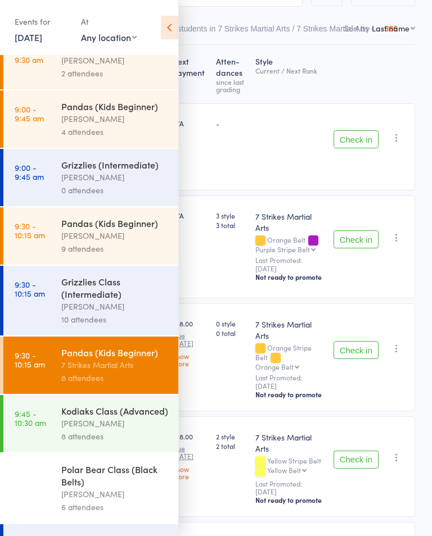
scroll to position [84, 0]
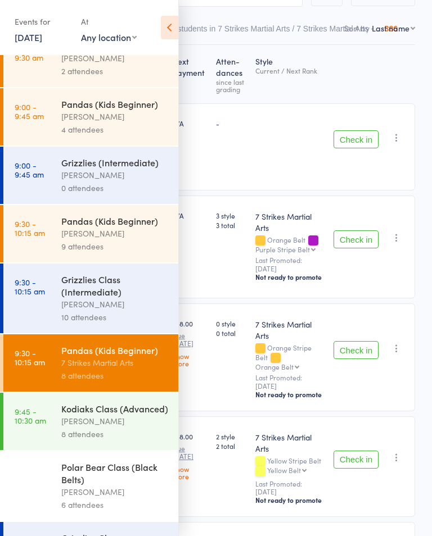
click at [35, 308] on link "9:30 - 10:15 am Grizzlies Class (Intermediate) [PERSON_NAME] 10 attendees" at bounding box center [90, 299] width 175 height 70
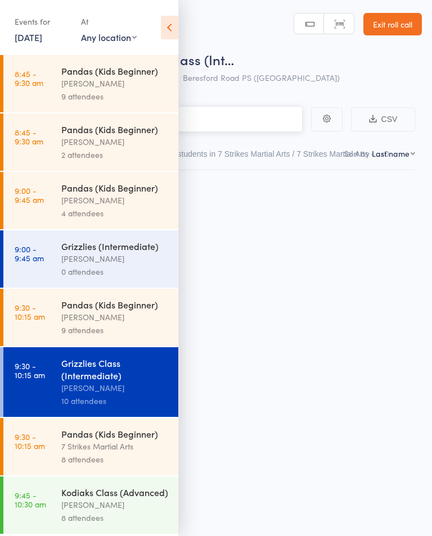
scroll to position [8, 0]
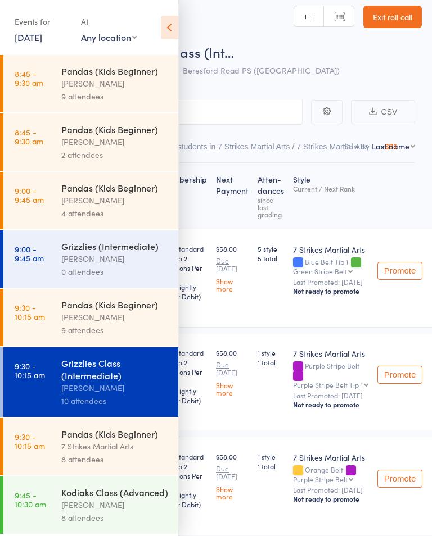
click at [159, 29] on div "Events for [DATE] [DATE] [DATE] Sun Mon Tue Wed Thu Fri Sat 40 28 29 30 01 02 0…" at bounding box center [89, 28] width 178 height 57
click at [176, 28] on icon at bounding box center [169, 28] width 17 height 24
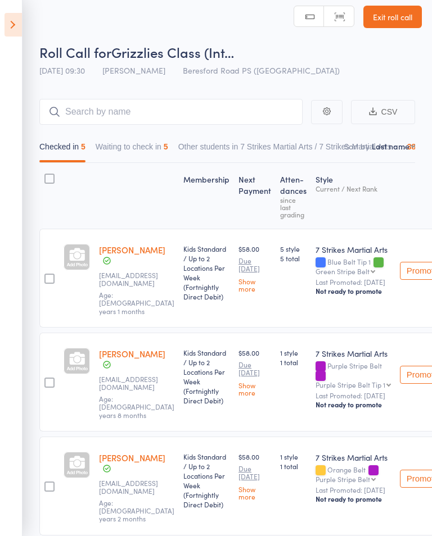
click at [146, 155] on button "Waiting to check in 5" at bounding box center [132, 150] width 73 height 26
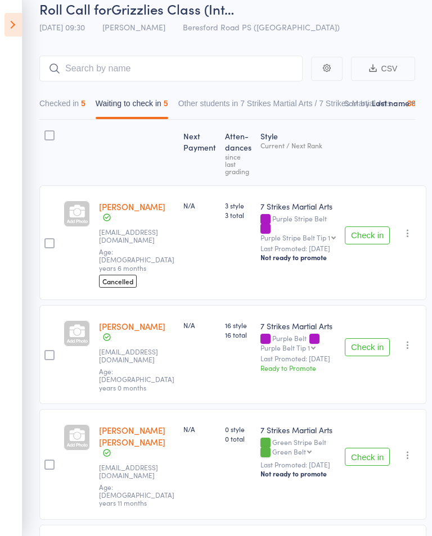
scroll to position [0, 0]
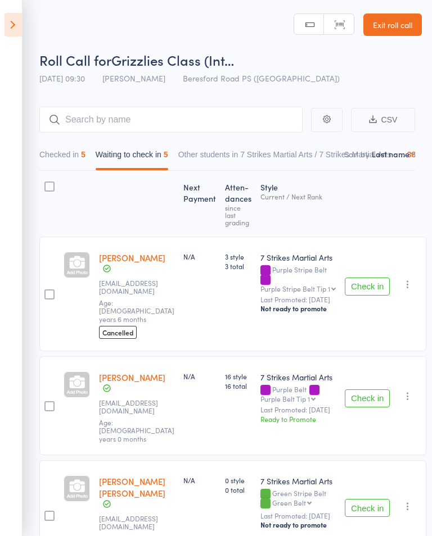
click at [65, 150] on button "Checked in 5" at bounding box center [62, 157] width 46 height 26
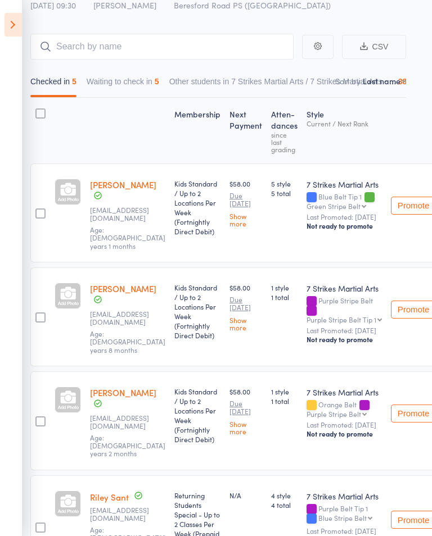
scroll to position [73, 44]
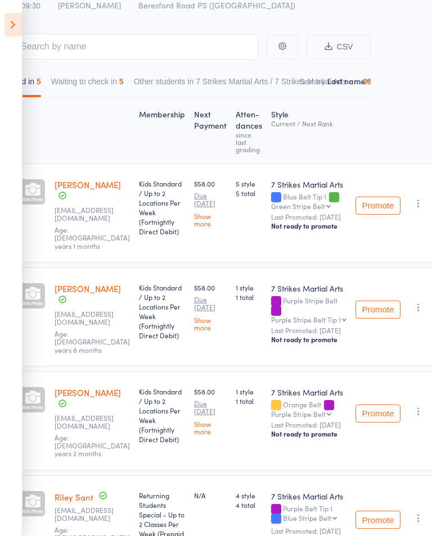
click at [98, 85] on button "Waiting to check in 5" at bounding box center [87, 84] width 73 height 26
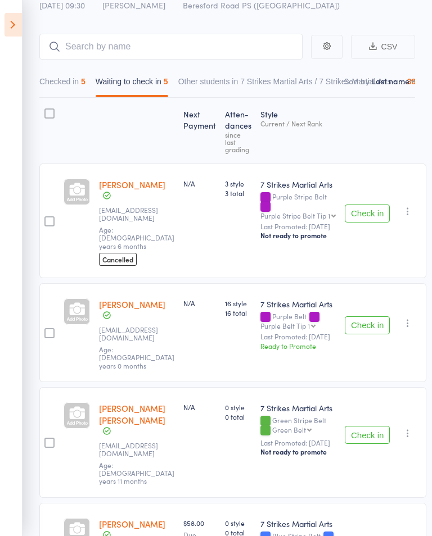
click at [365, 206] on button "Check in" at bounding box center [367, 214] width 45 height 18
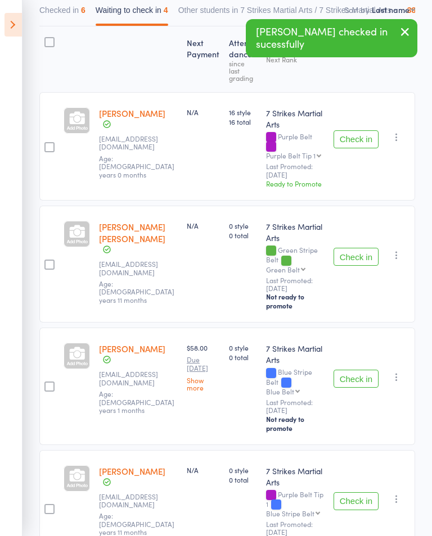
scroll to position [179, 0]
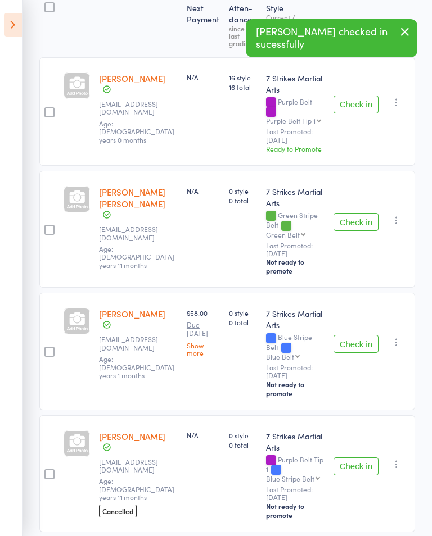
click at [362, 458] on button "Check in" at bounding box center [355, 467] width 45 height 18
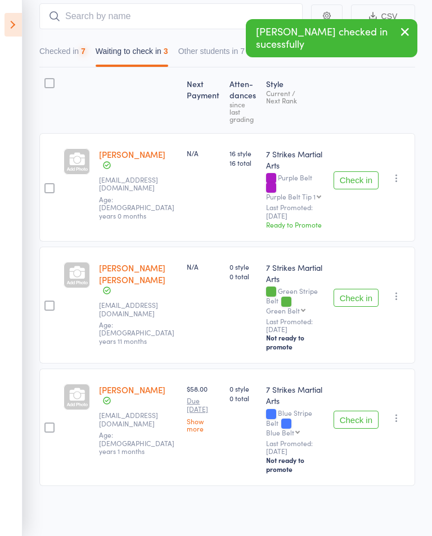
scroll to position [64, 0]
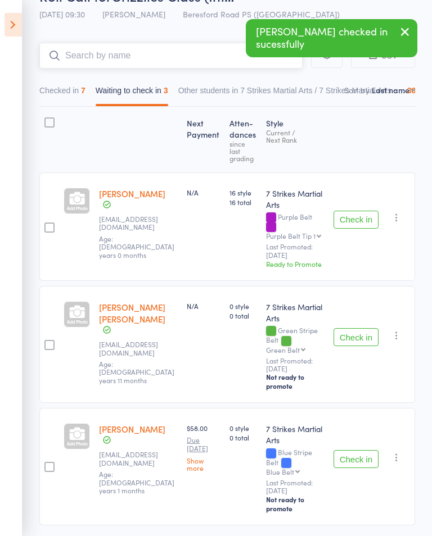
click at [152, 56] on input "search" at bounding box center [170, 56] width 263 height 26
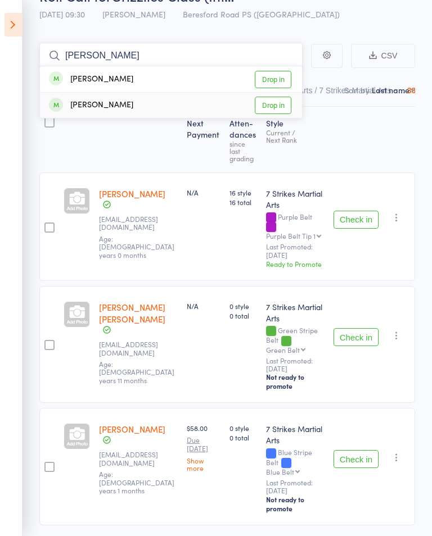
type input "[PERSON_NAME]"
click at [275, 108] on link "Drop in" at bounding box center [273, 105] width 37 height 17
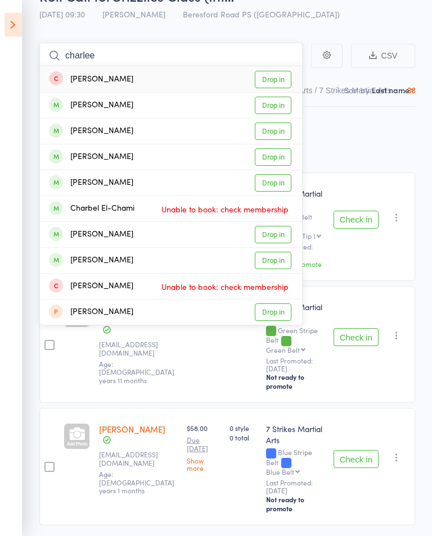
type input "charlee"
click at [278, 76] on link "Drop in" at bounding box center [273, 79] width 37 height 17
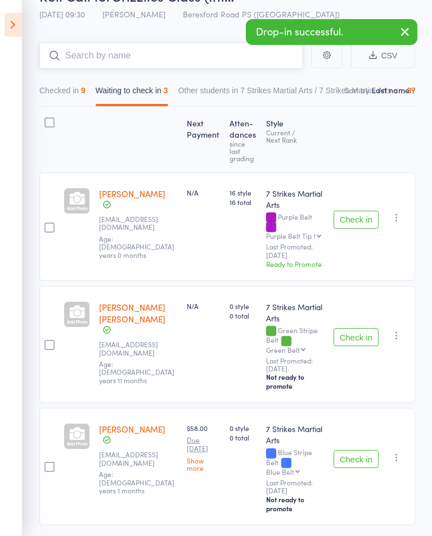
click at [83, 93] on button "Checked in 9" at bounding box center [62, 93] width 46 height 26
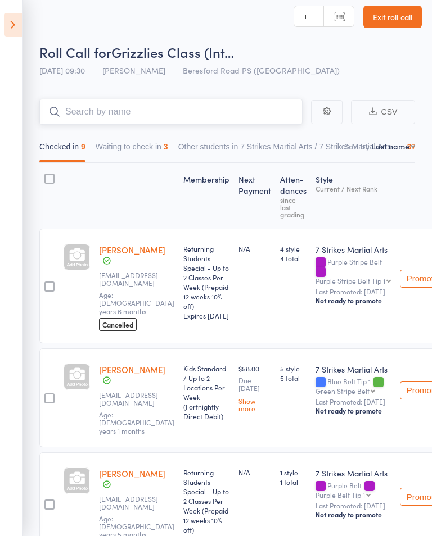
scroll to position [0, 0]
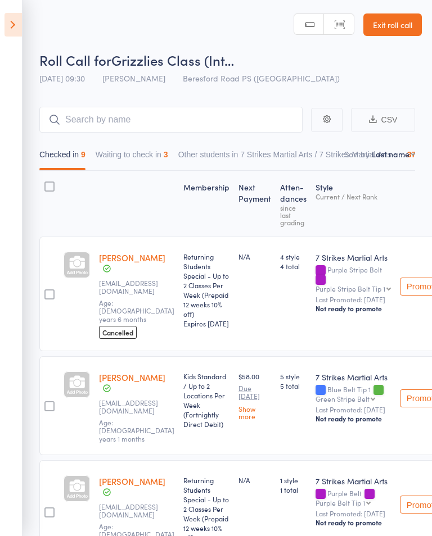
click at [11, 24] on icon at bounding box center [12, 25] width 17 height 24
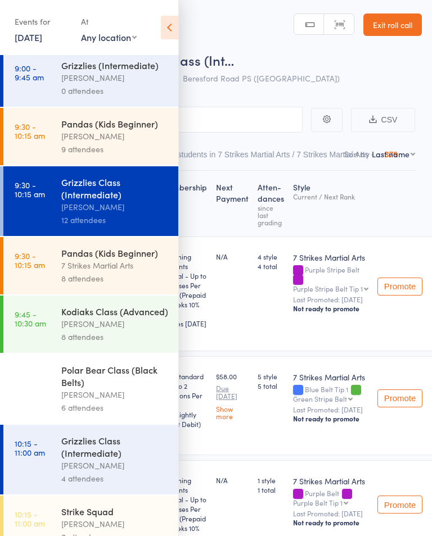
scroll to position [181, 0]
click at [126, 272] on div "7 Strikes Martial Arts" at bounding box center [114, 265] width 107 height 13
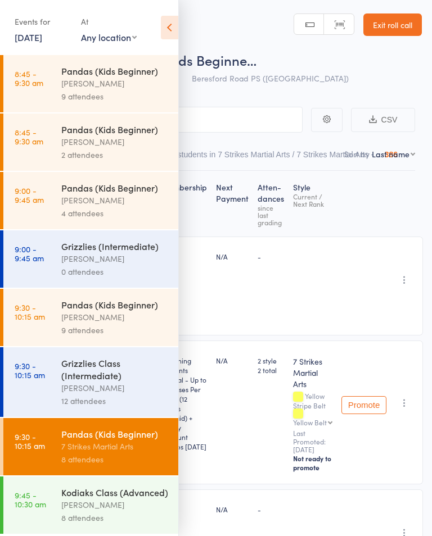
click at [169, 26] on icon at bounding box center [169, 28] width 17 height 24
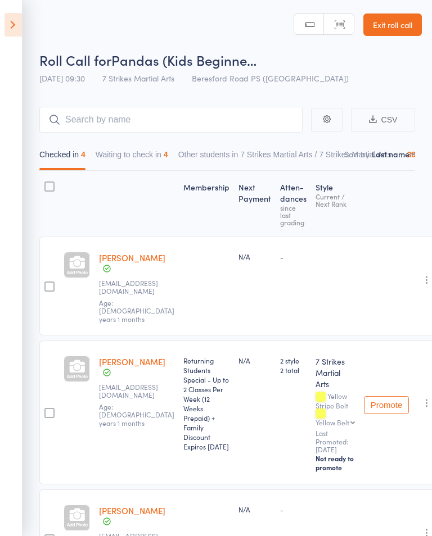
click at [154, 151] on button "Waiting to check in 4" at bounding box center [132, 157] width 73 height 26
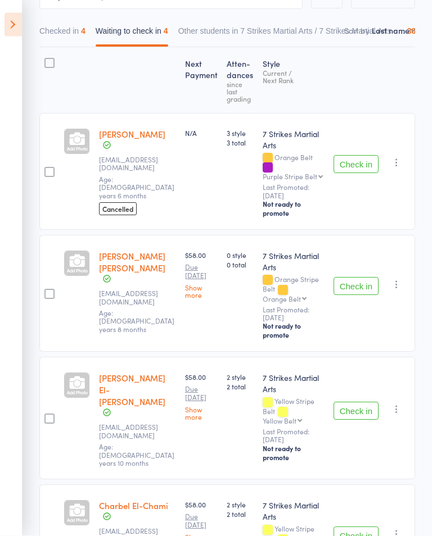
click at [360, 160] on button "Check in" at bounding box center [355, 165] width 45 height 18
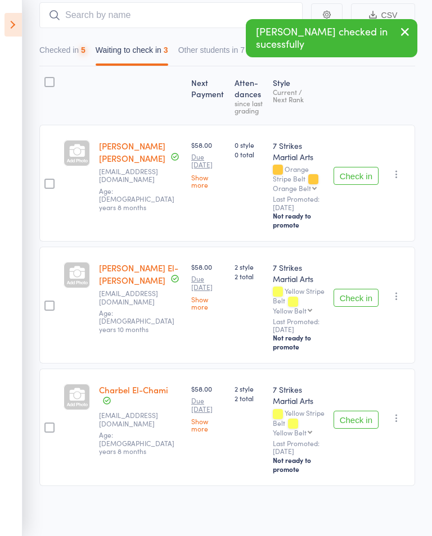
scroll to position [91, 0]
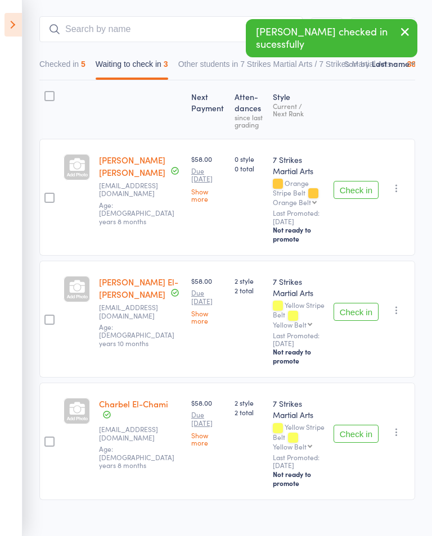
click at [358, 312] on button "Check in" at bounding box center [355, 312] width 45 height 18
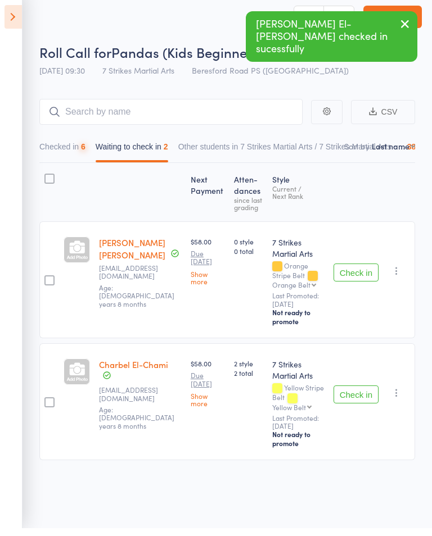
scroll to position [8, 0]
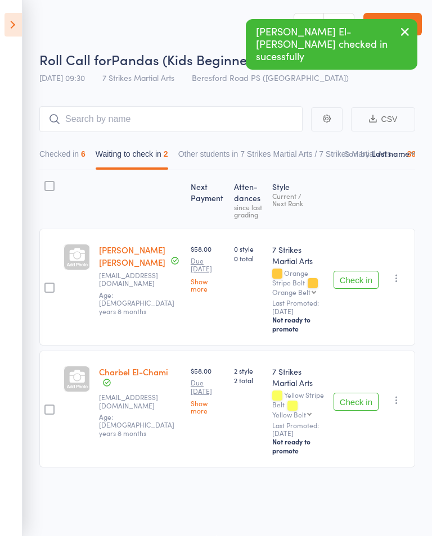
click at [359, 400] on button "Check in" at bounding box center [355, 402] width 45 height 18
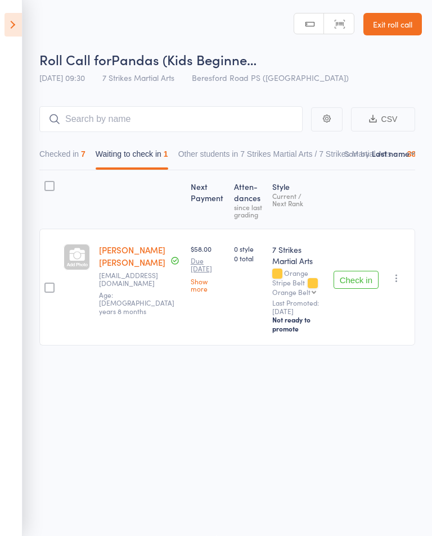
click at [58, 149] on button "Checked in 7" at bounding box center [62, 157] width 46 height 26
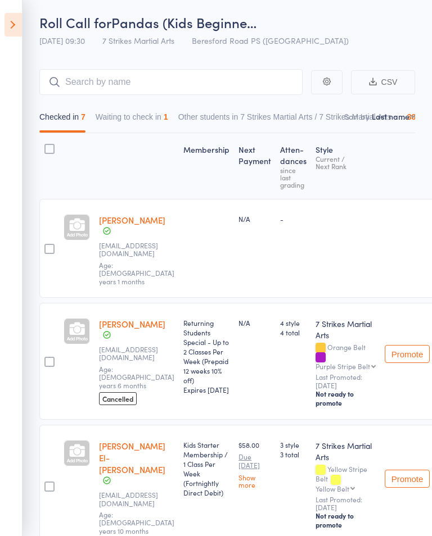
scroll to position [0, 0]
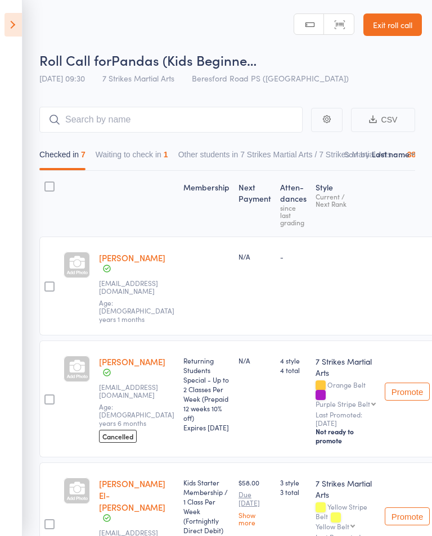
click at [150, 152] on button "Waiting to check in 1" at bounding box center [132, 157] width 73 height 26
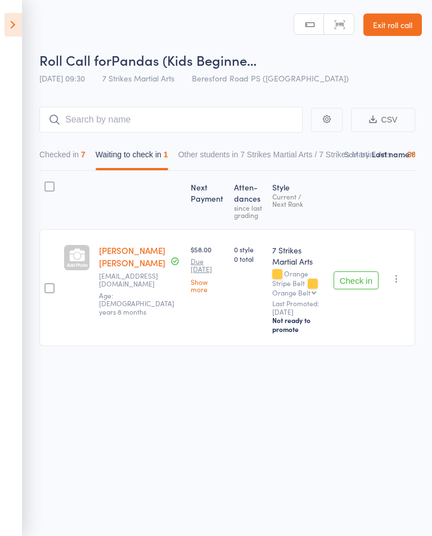
click at [53, 159] on button "Checked in 7" at bounding box center [62, 157] width 46 height 26
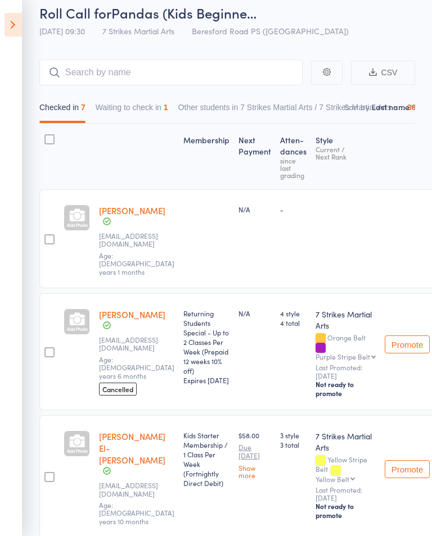
scroll to position [44, 0]
